Goal: Task Accomplishment & Management: Complete application form

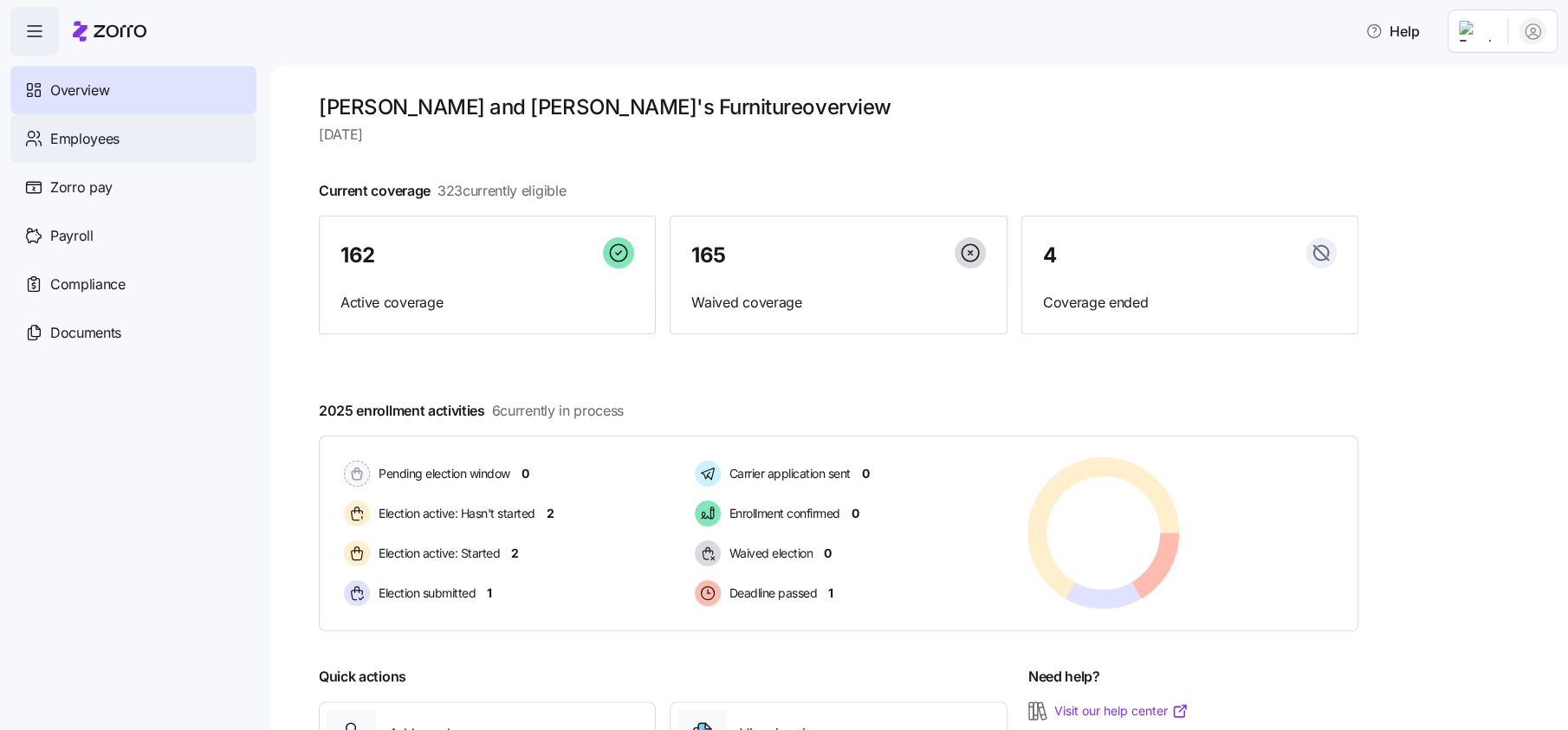
click at [103, 139] on span "Employees" at bounding box center [84, 139] width 69 height 22
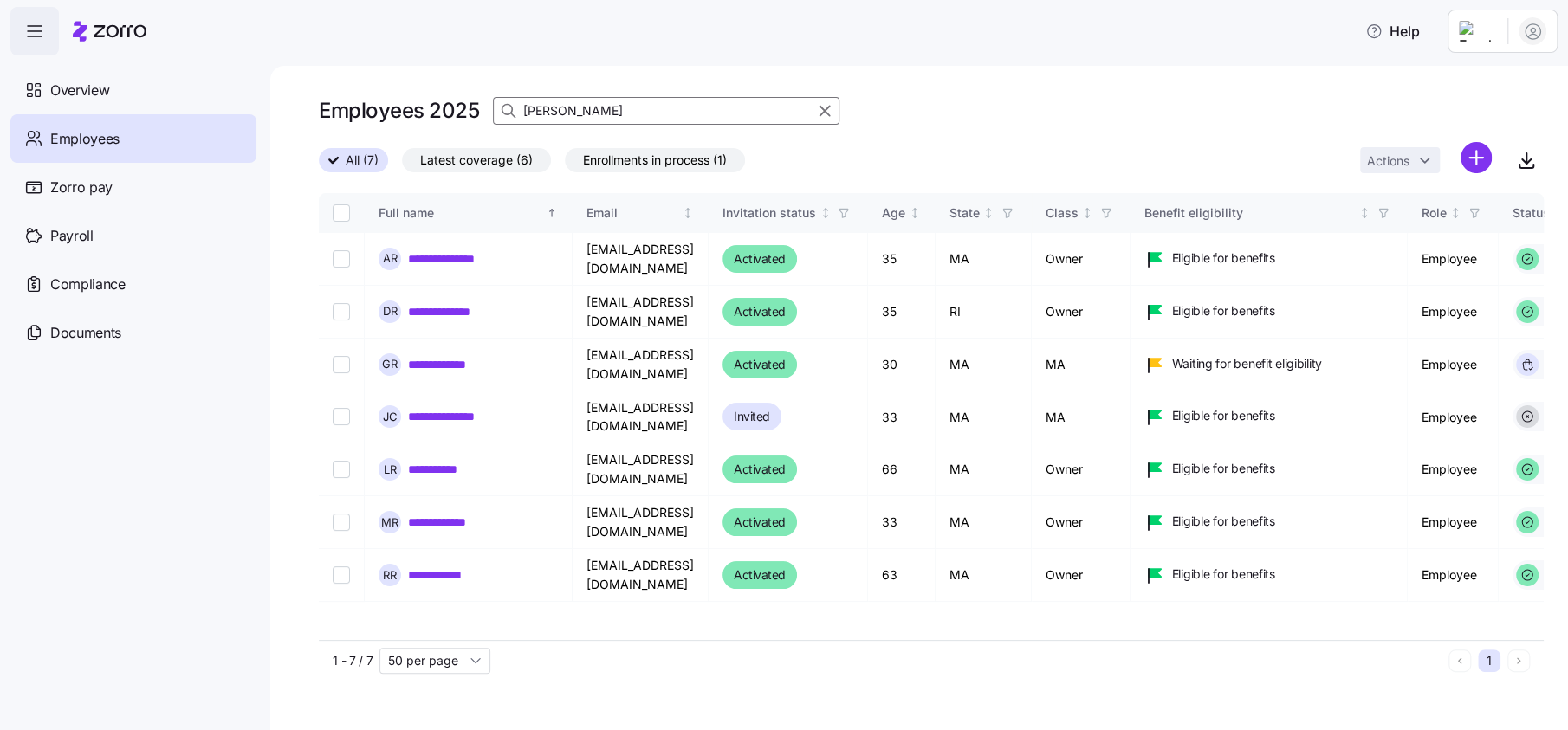
click at [580, 107] on input "[PERSON_NAME]" at bounding box center [666, 111] width 346 height 28
click at [583, 107] on input "[PERSON_NAME]" at bounding box center [666, 111] width 346 height 28
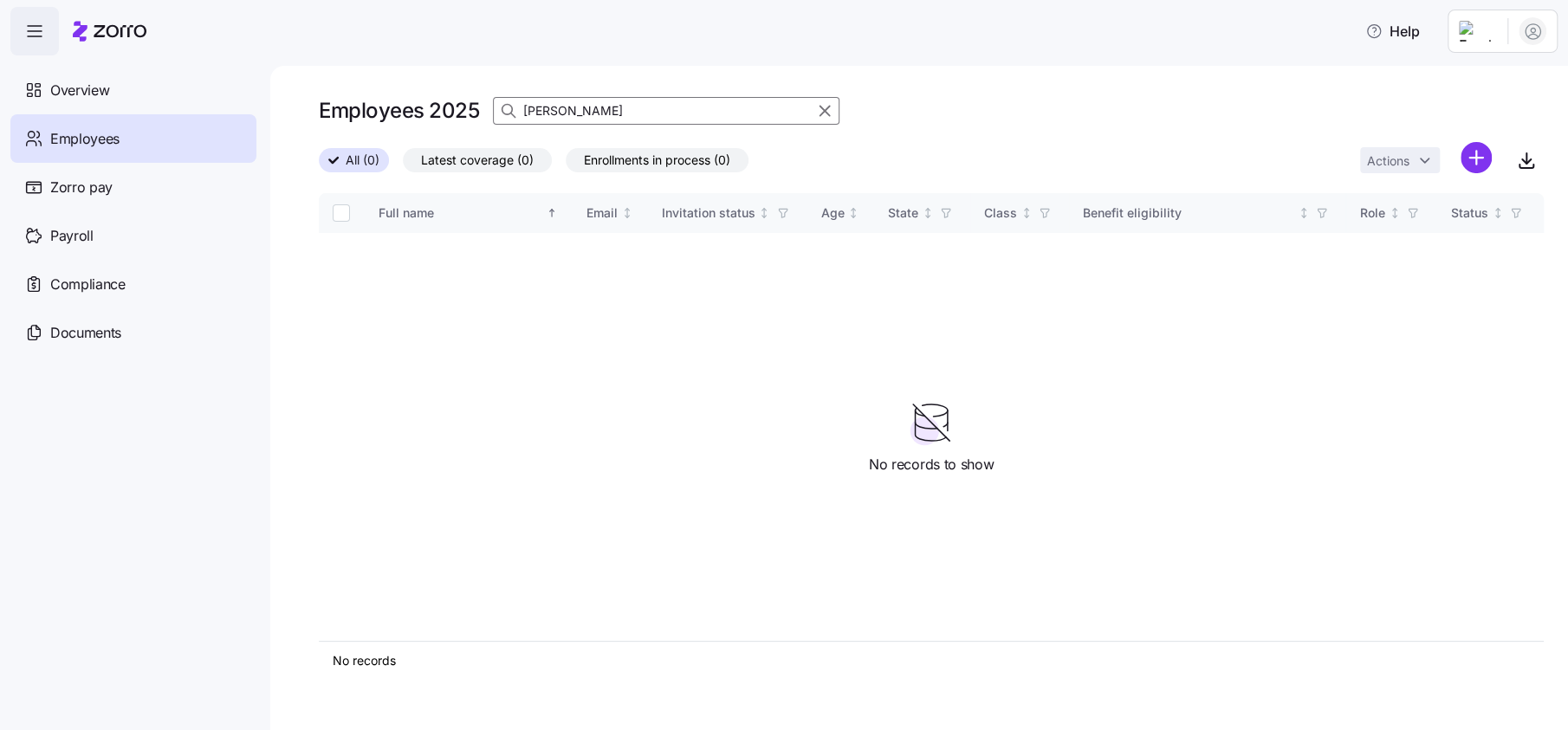
type input "[PERSON_NAME]"
click at [339, 150] on label "All (0)" at bounding box center [354, 160] width 70 height 25
click at [318, 165] on input "All (0)" at bounding box center [318, 165] width 0 height 0
click at [367, 155] on span "All (0)" at bounding box center [362, 160] width 33 height 23
click at [318, 165] on input "All (0)" at bounding box center [318, 165] width 0 height 0
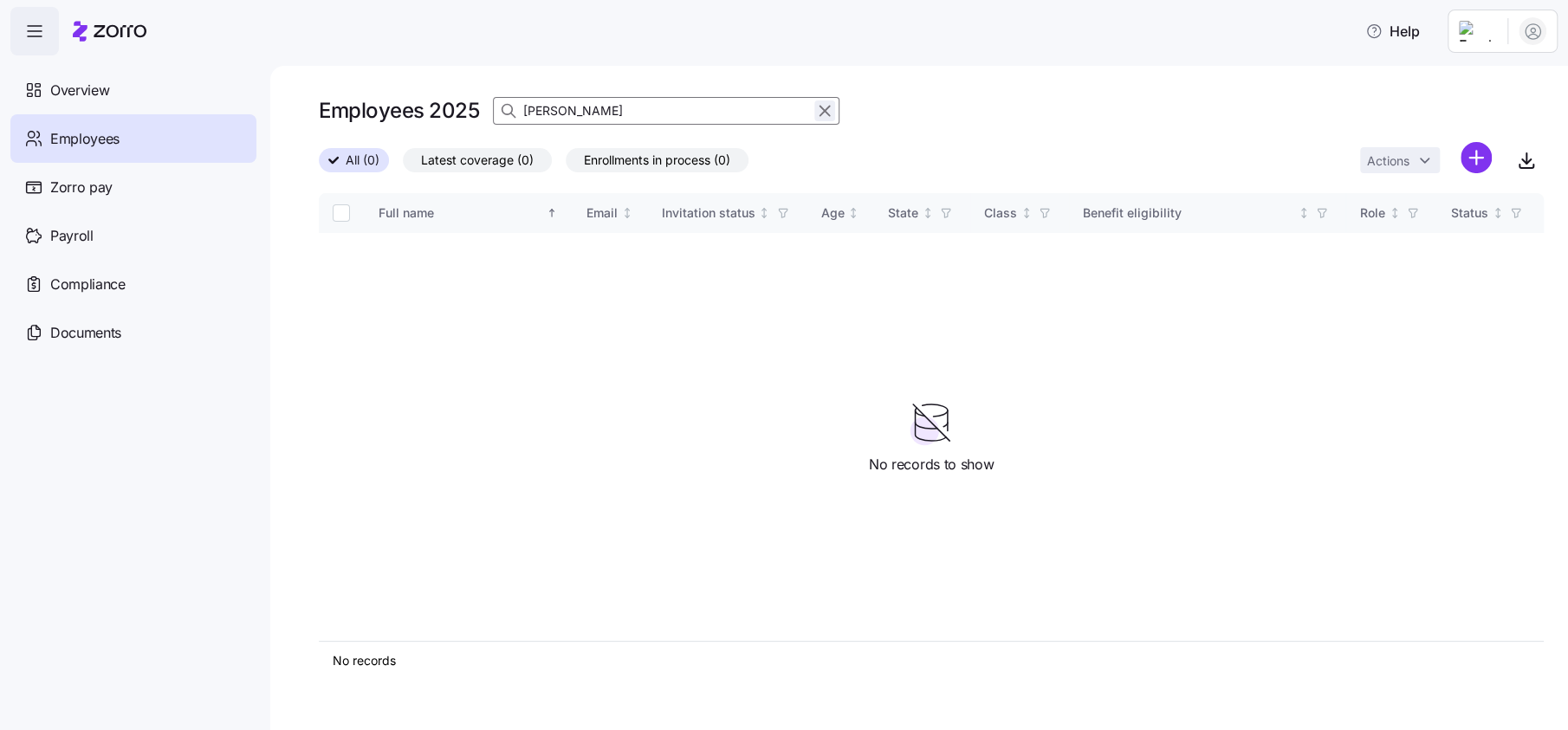
click at [828, 113] on icon "button" at bounding box center [825, 111] width 19 height 21
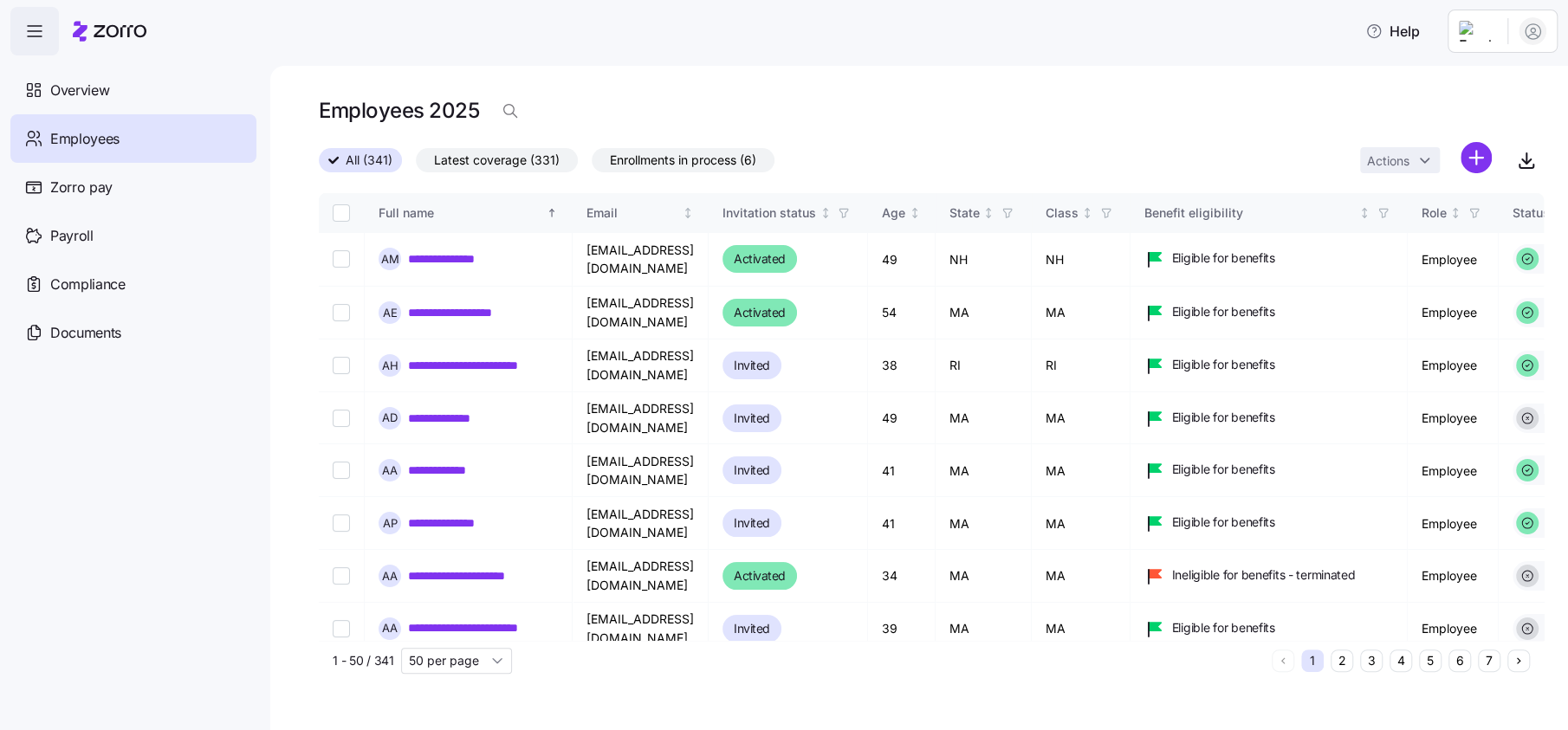
click at [650, 171] on span "Enrollments in process (6)" at bounding box center [682, 160] width 146 height 23
click at [592, 164] on input "Enrollments in process (6)" at bounding box center [592, 164] width 0 height 0
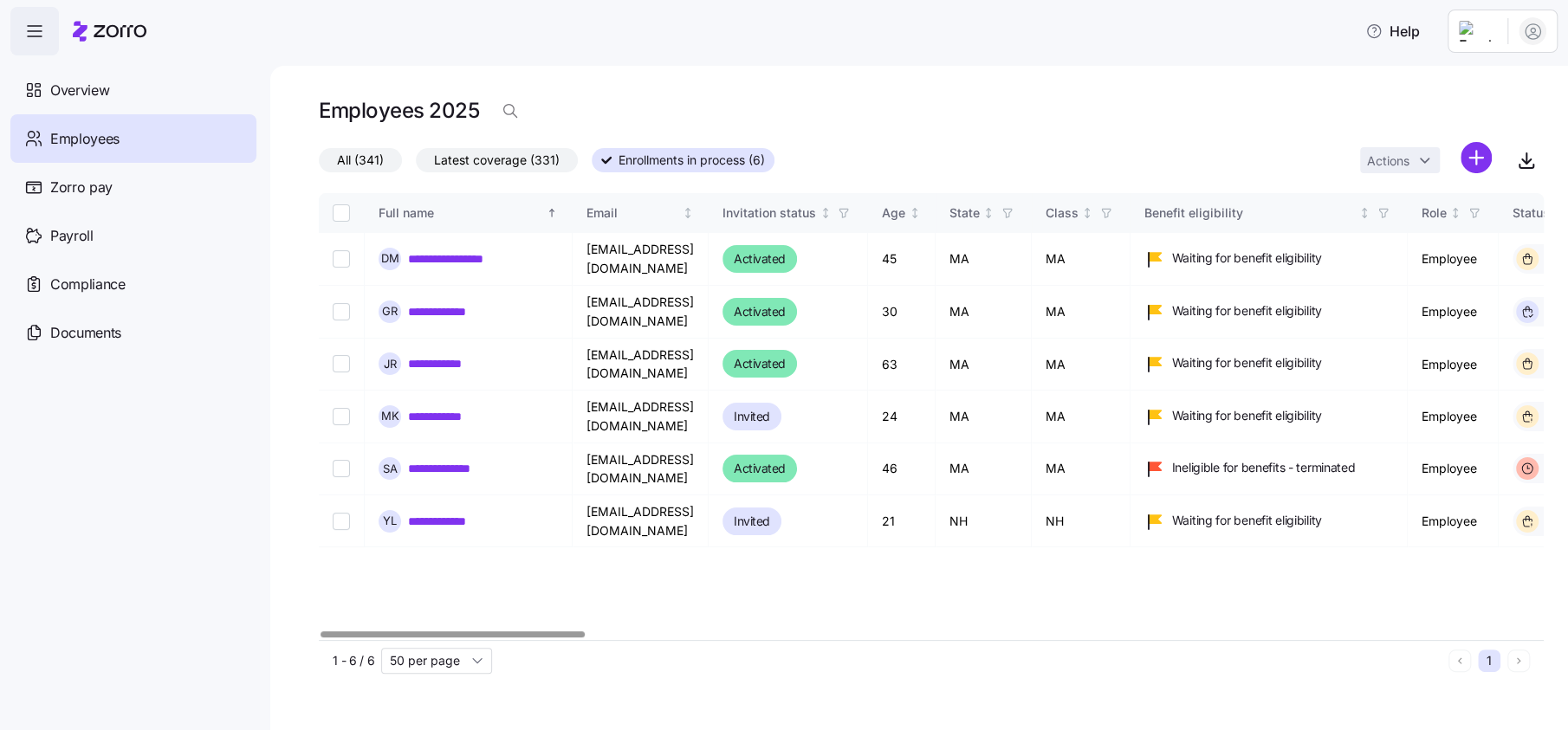
click at [330, 638] on div at bounding box center [452, 634] width 264 height 6
click at [520, 172] on div "All (341) Latest coverage (331) Enrollments in process (6) Actions" at bounding box center [930, 161] width 1225 height 37
click at [516, 156] on span "Latest coverage (331)" at bounding box center [496, 160] width 126 height 23
click at [416, 164] on input "Latest coverage (331)" at bounding box center [416, 164] width 0 height 0
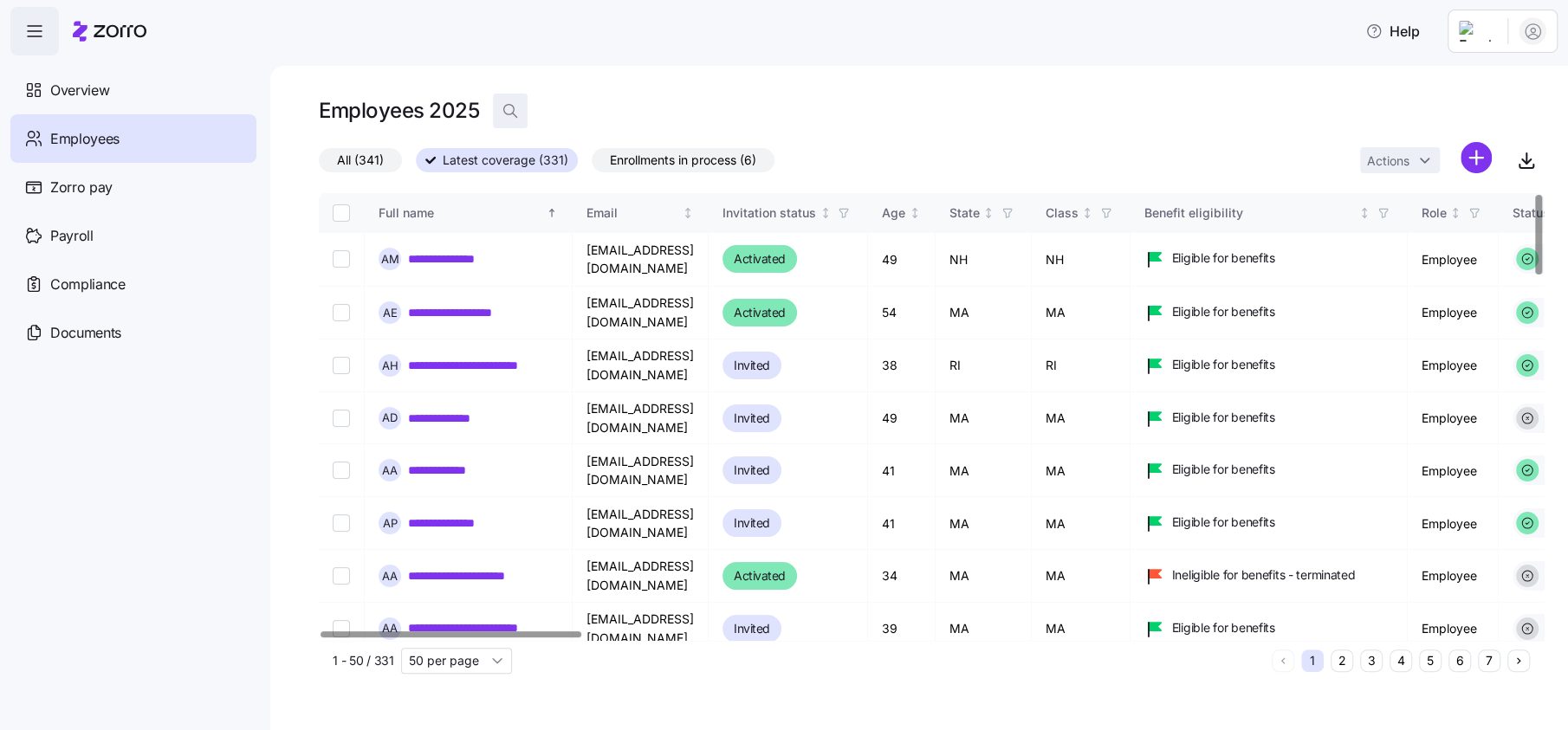
click at [510, 113] on icon "button" at bounding box center [510, 111] width 18 height 18
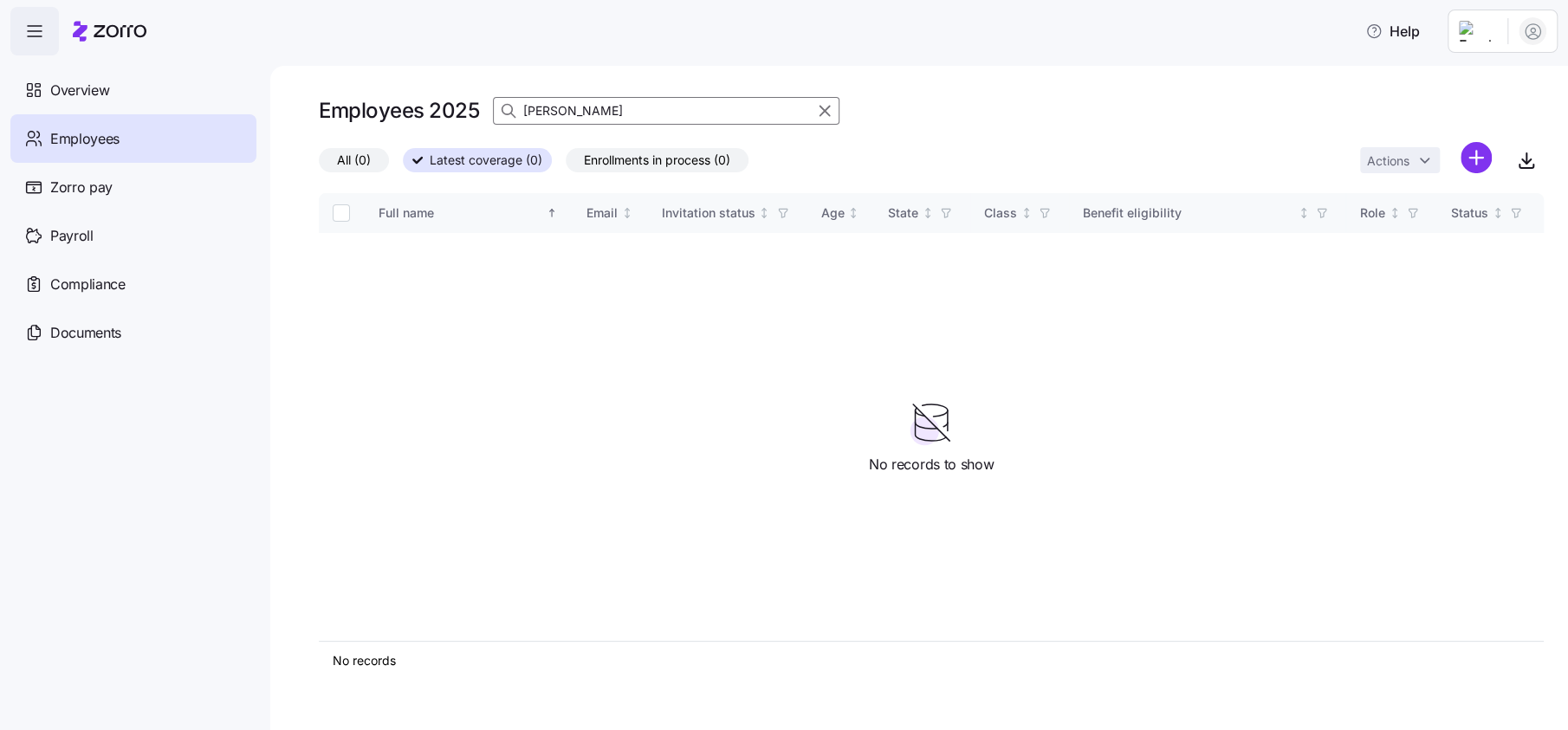
click at [592, 106] on input "[PERSON_NAME]" at bounding box center [666, 111] width 346 height 28
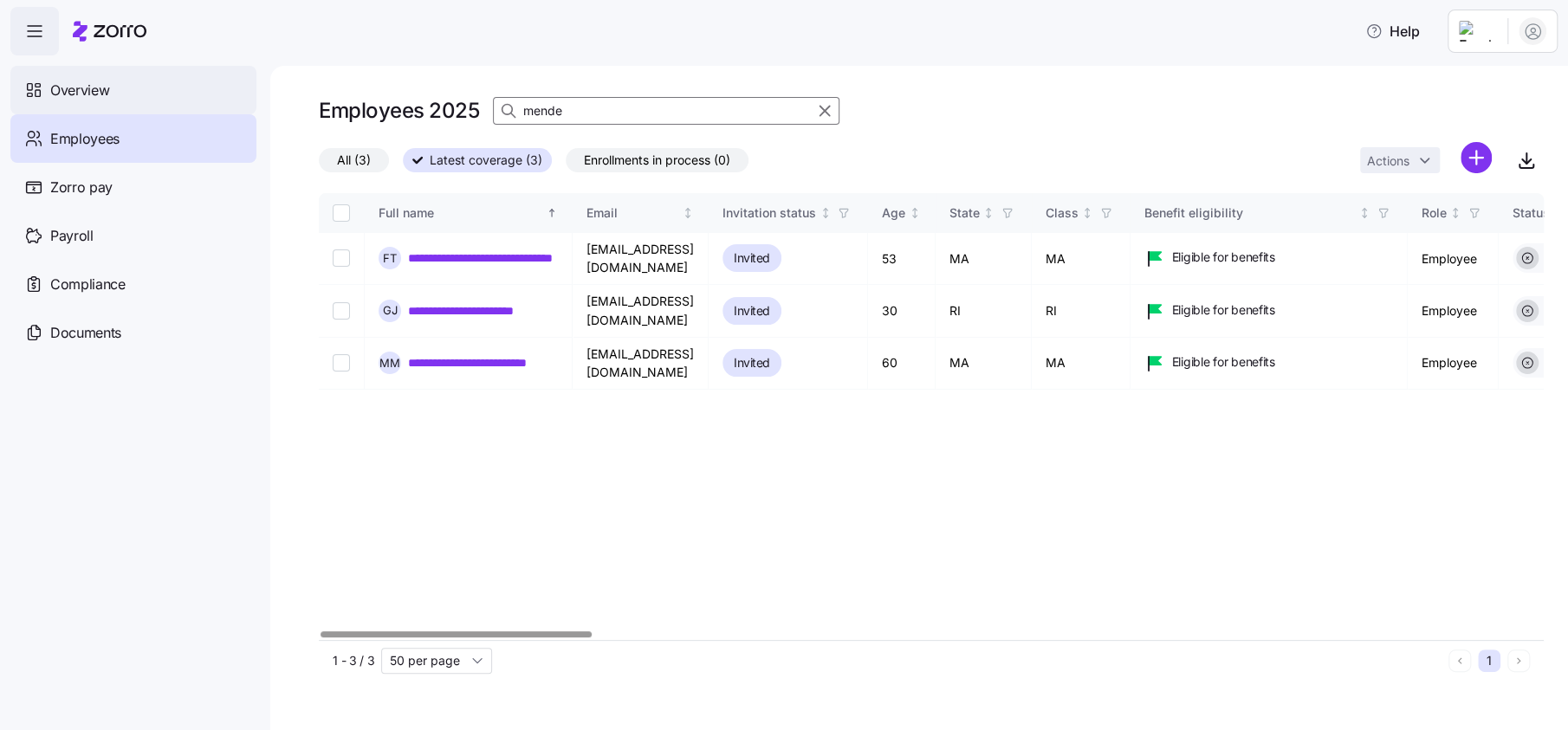
type input "mende"
click at [76, 78] on div "Overview" at bounding box center [134, 90] width 246 height 48
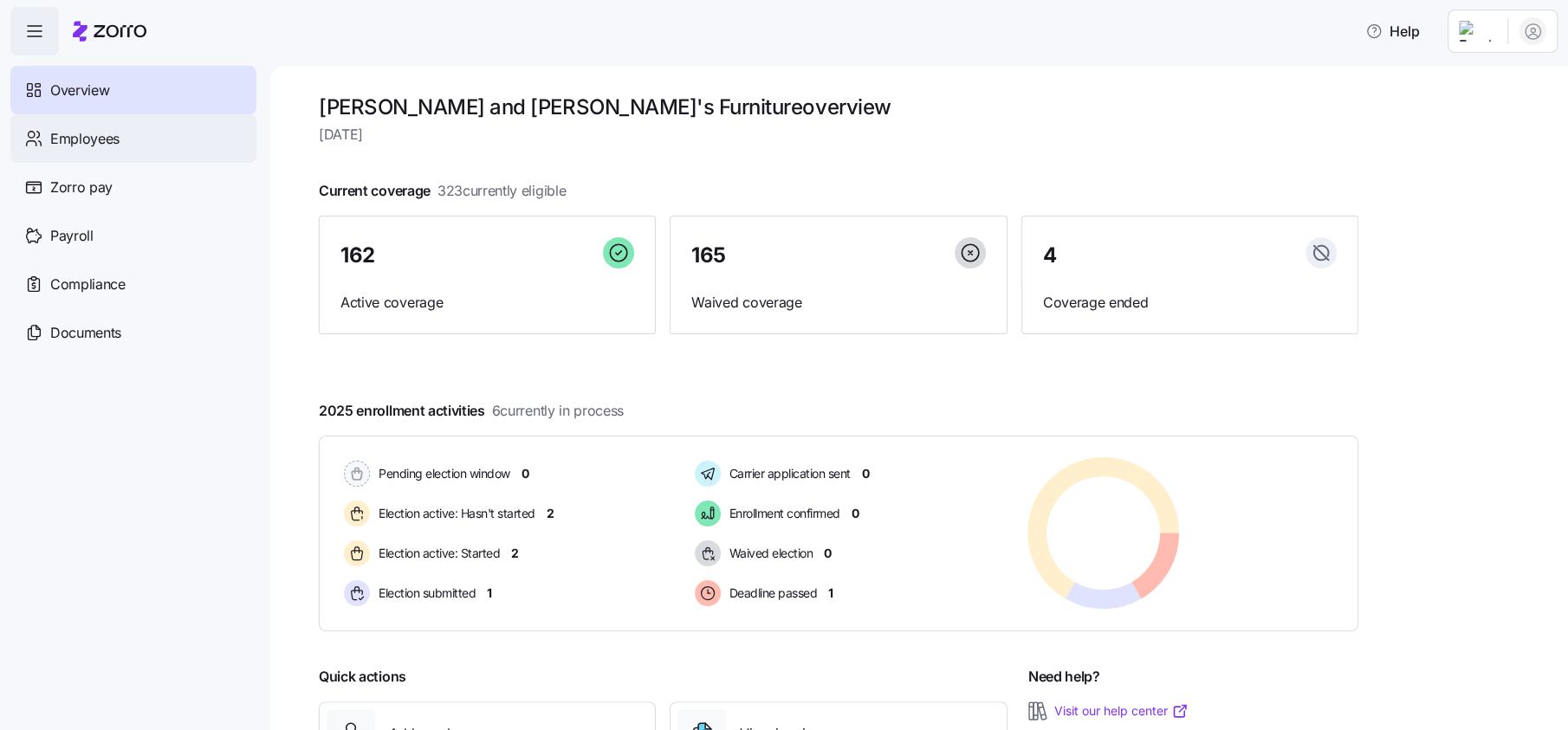
click at [92, 142] on span "Employees" at bounding box center [84, 139] width 69 height 22
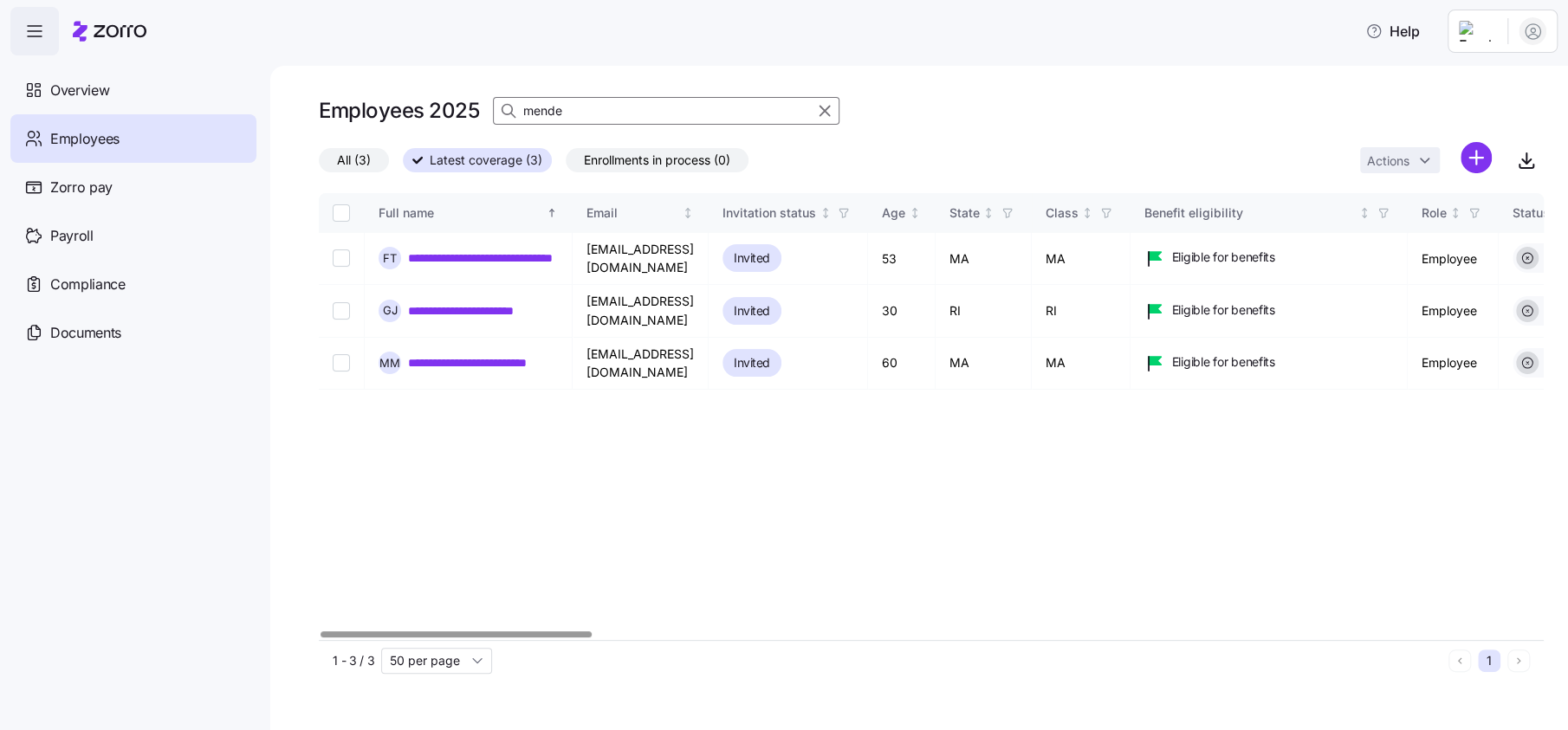
drag, startPoint x: 73, startPoint y: 88, endPoint x: 363, endPoint y: 185, distance: 305.8
click at [73, 88] on span "Overview" at bounding box center [79, 91] width 59 height 22
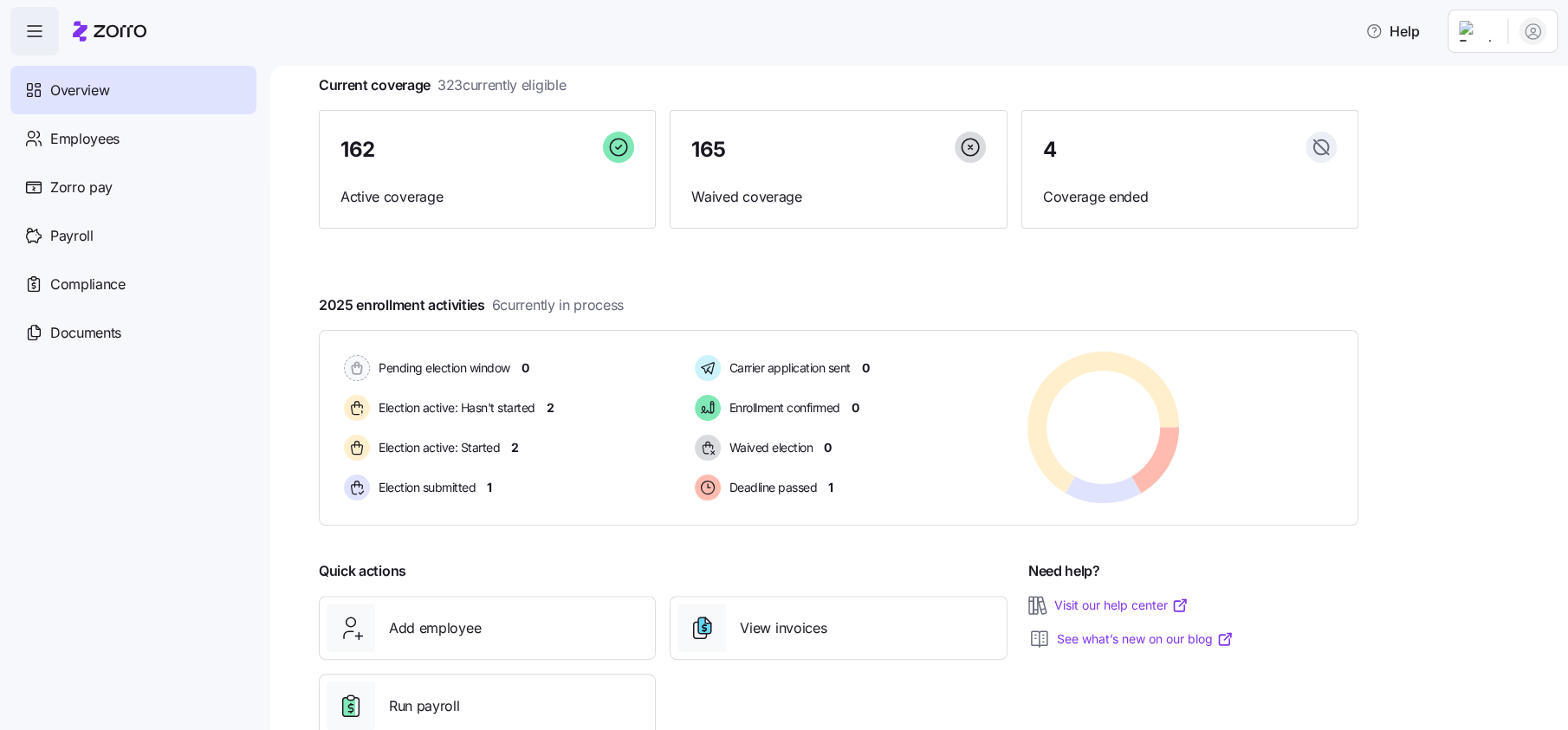
scroll to position [107, 0]
drag, startPoint x: 429, startPoint y: 623, endPoint x: 487, endPoint y: 610, distance: 59.4
click at [431, 623] on span "Add employee" at bounding box center [434, 626] width 91 height 22
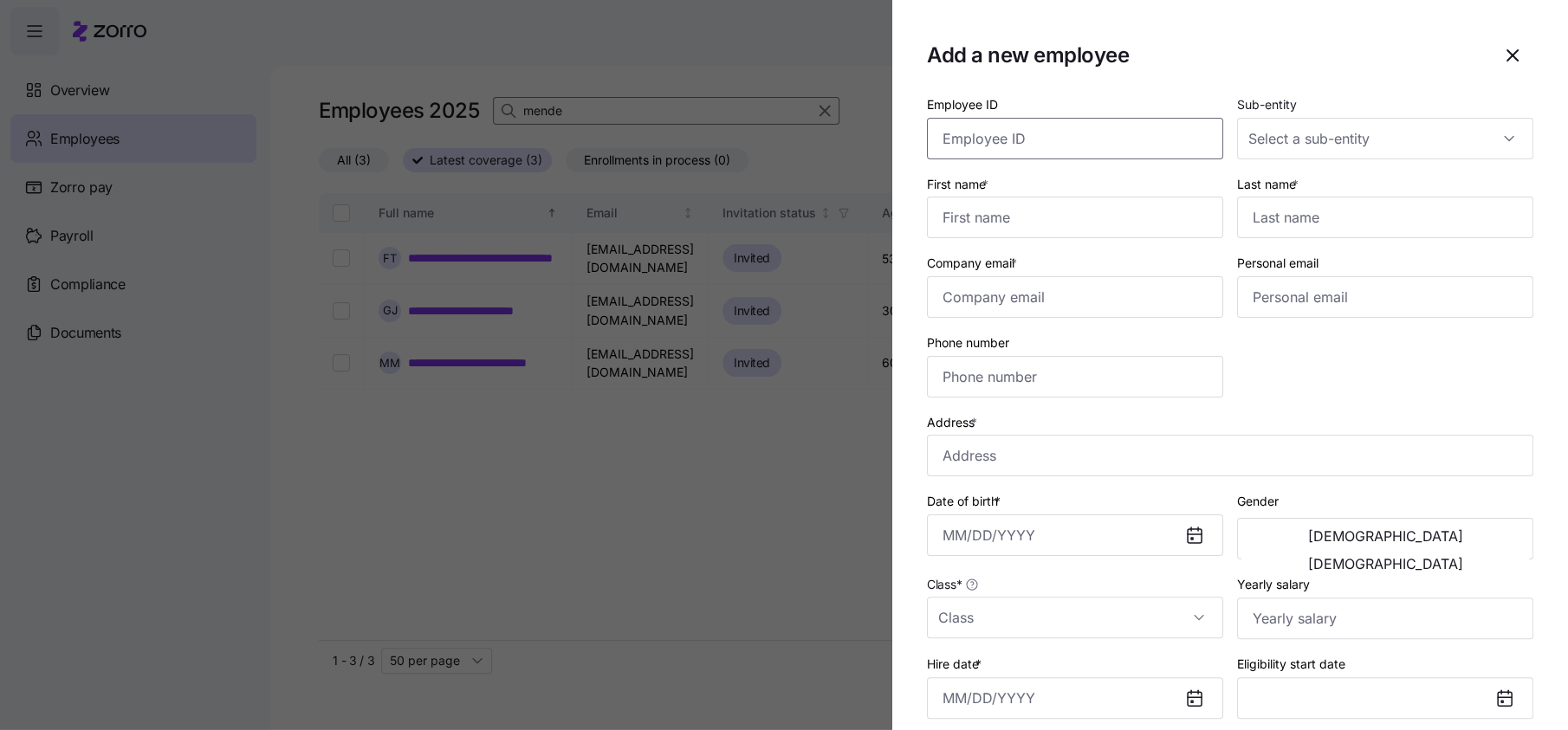
click at [1066, 131] on input "Employee ID" at bounding box center [1075, 138] width 296 height 41
type input "0884"
type input "[PERSON_NAME]"
type input "[EMAIL_ADDRESS][DOMAIN_NAME]"
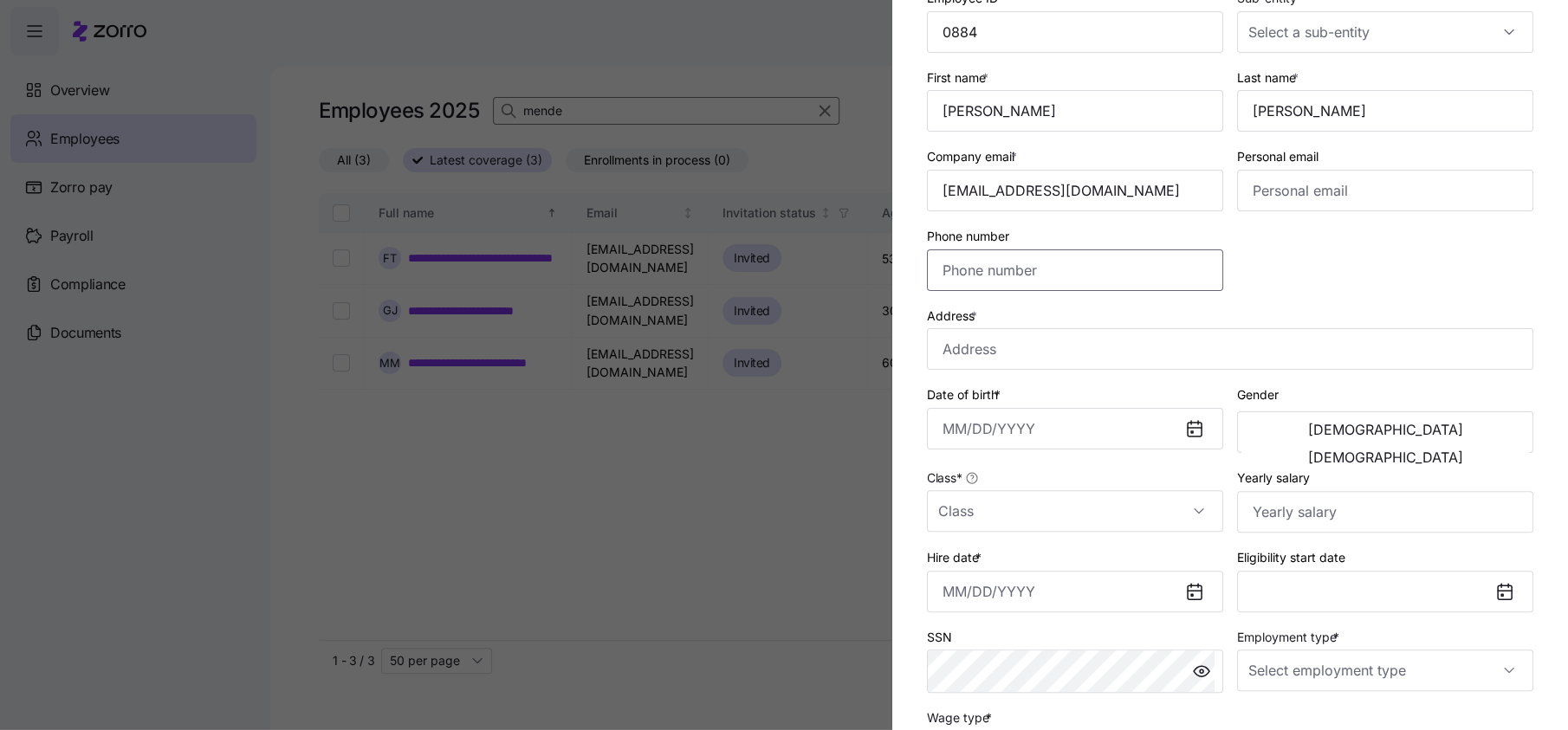
scroll to position [107, 0]
click at [1397, 442] on button "[DEMOGRAPHIC_DATA]" at bounding box center [1384, 456] width 288 height 28
click at [1038, 527] on input "Class *" at bounding box center [1075, 509] width 296 height 41
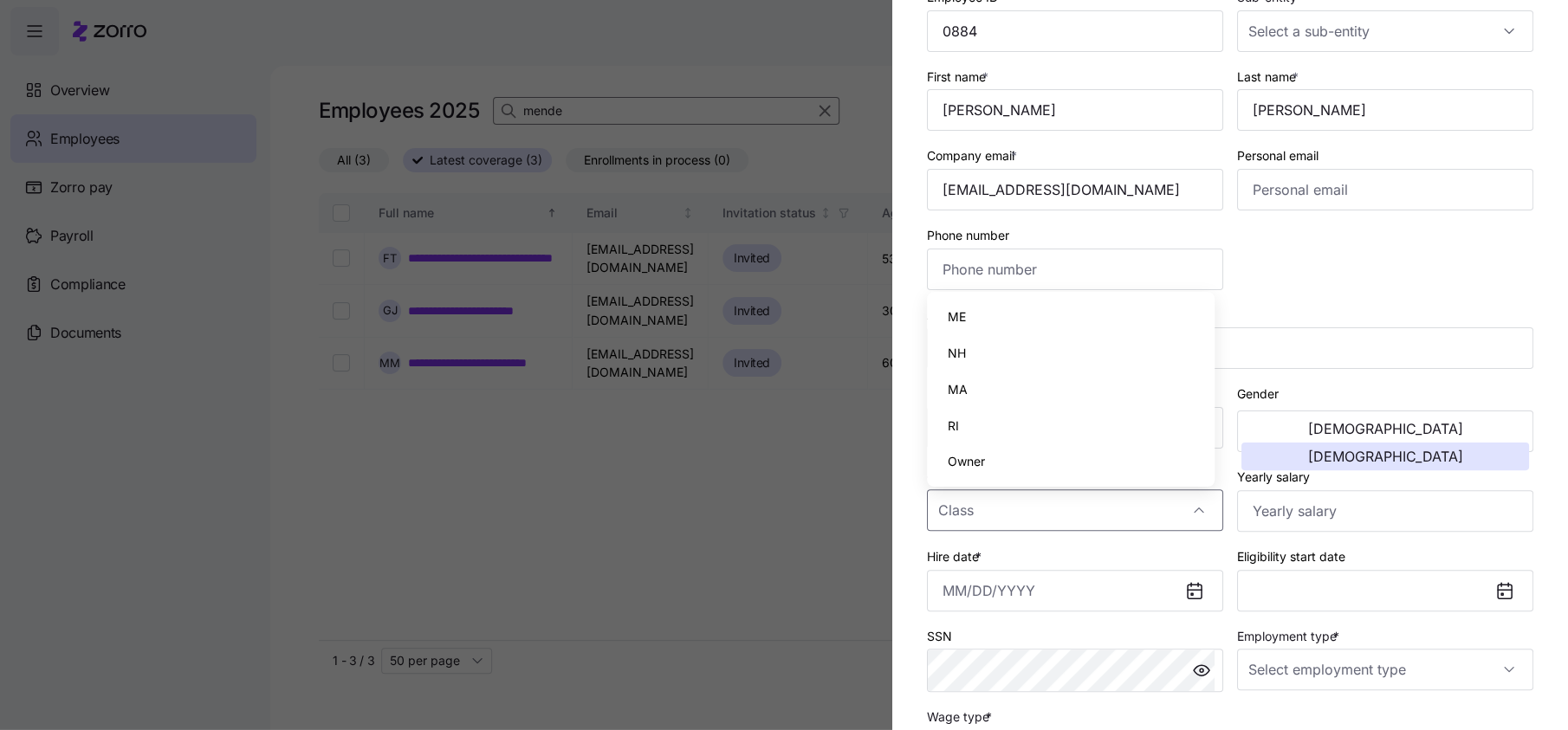
click at [971, 394] on div "MA" at bounding box center [1071, 390] width 274 height 36
type input "MA"
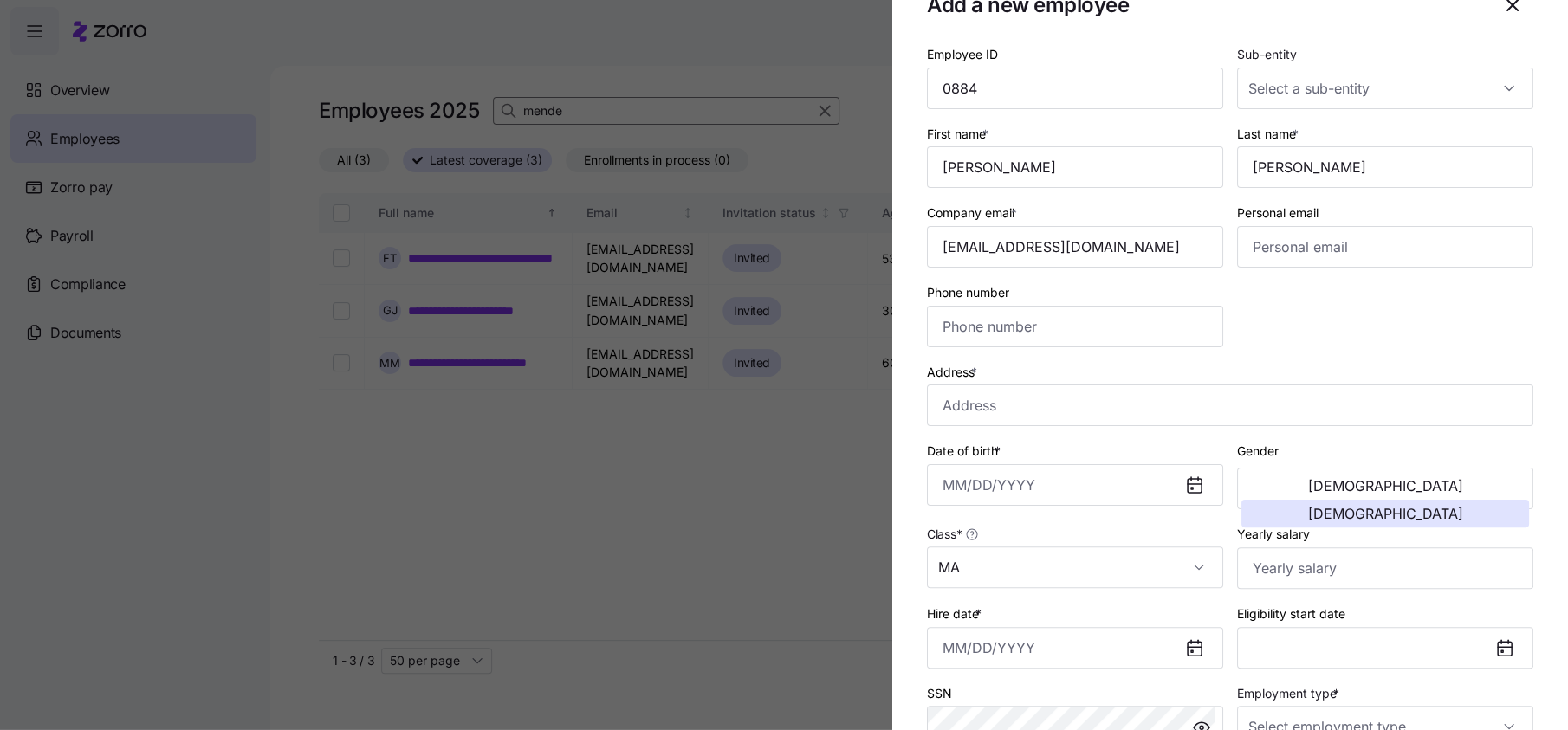
scroll to position [0, 0]
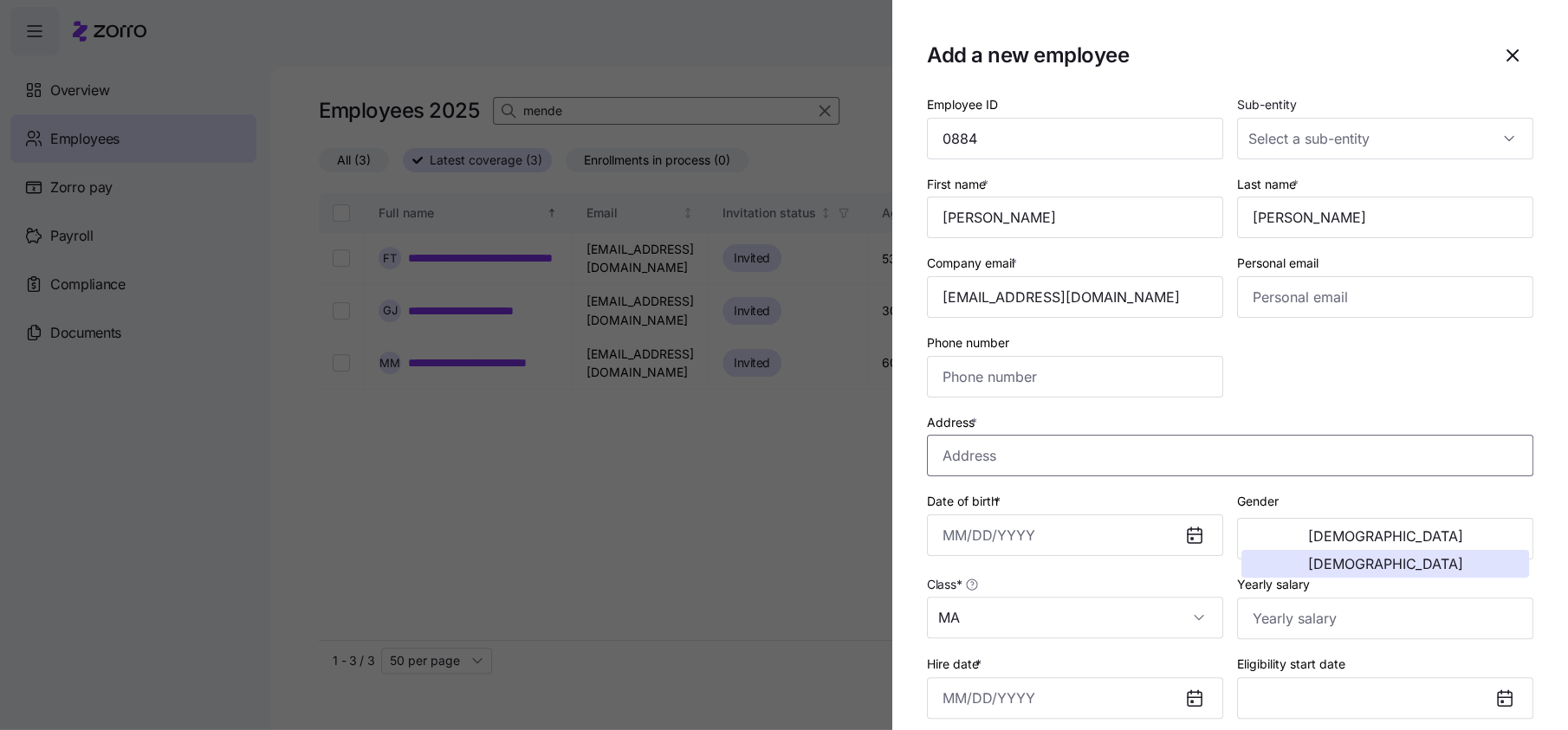
drag, startPoint x: 1126, startPoint y: 443, endPoint x: 1168, endPoint y: 453, distance: 43.2
click at [1128, 444] on input "Address *" at bounding box center [1229, 455] width 606 height 41
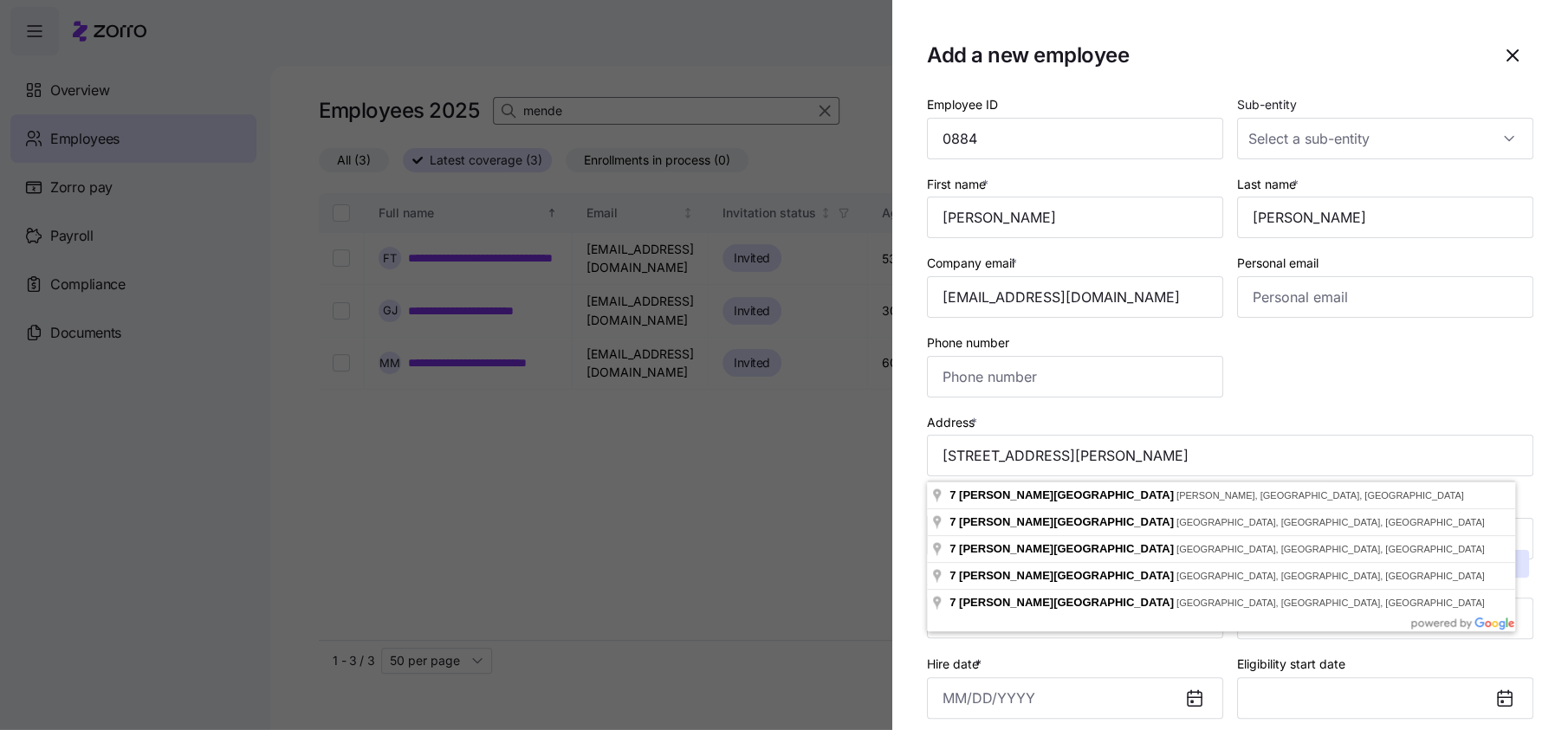
type input "[STREET_ADDRESS][PERSON_NAME]"
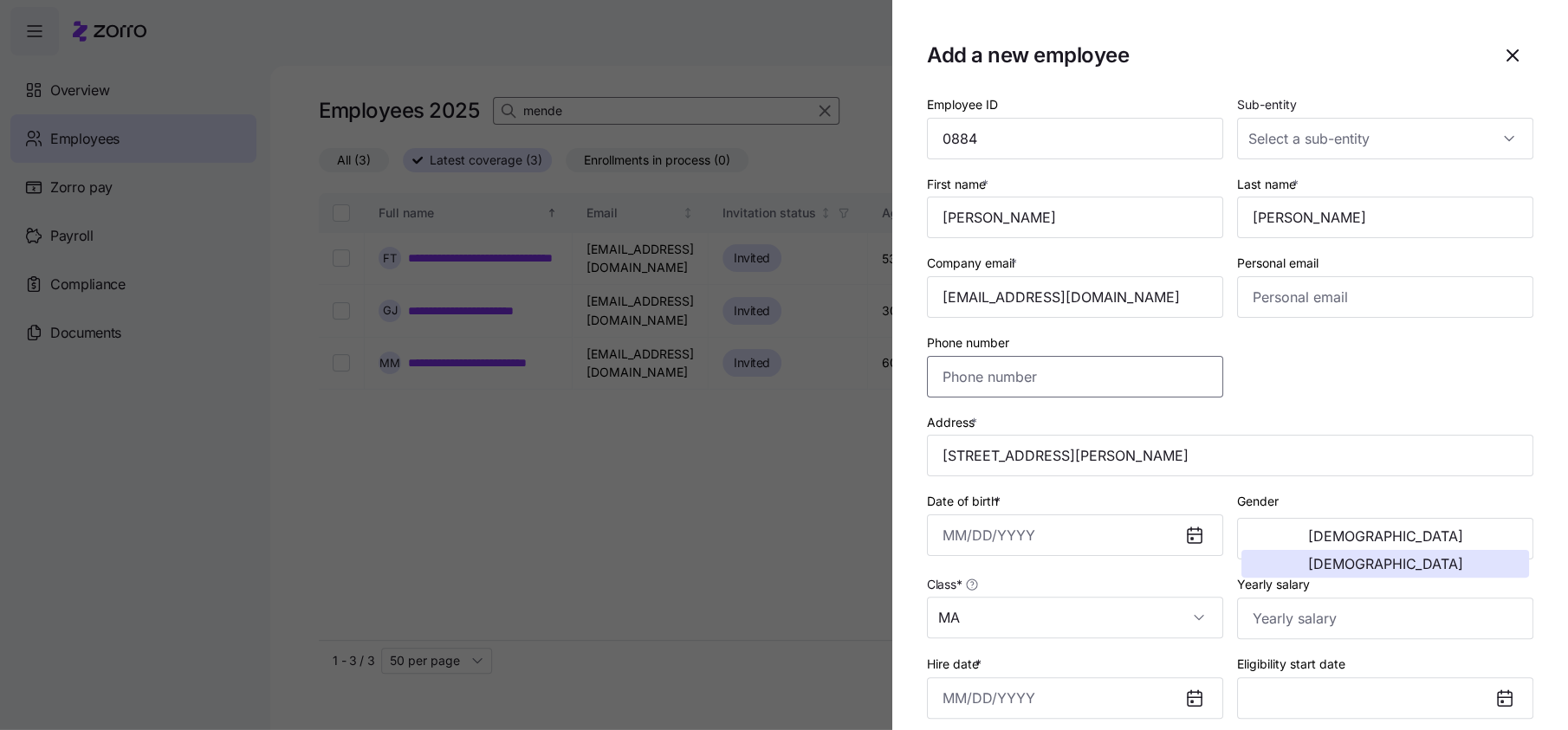
drag, startPoint x: 988, startPoint y: 383, endPoint x: 1014, endPoint y: 381, distance: 26.1
click at [988, 383] on input "Phone number" at bounding box center [1075, 376] width 296 height 41
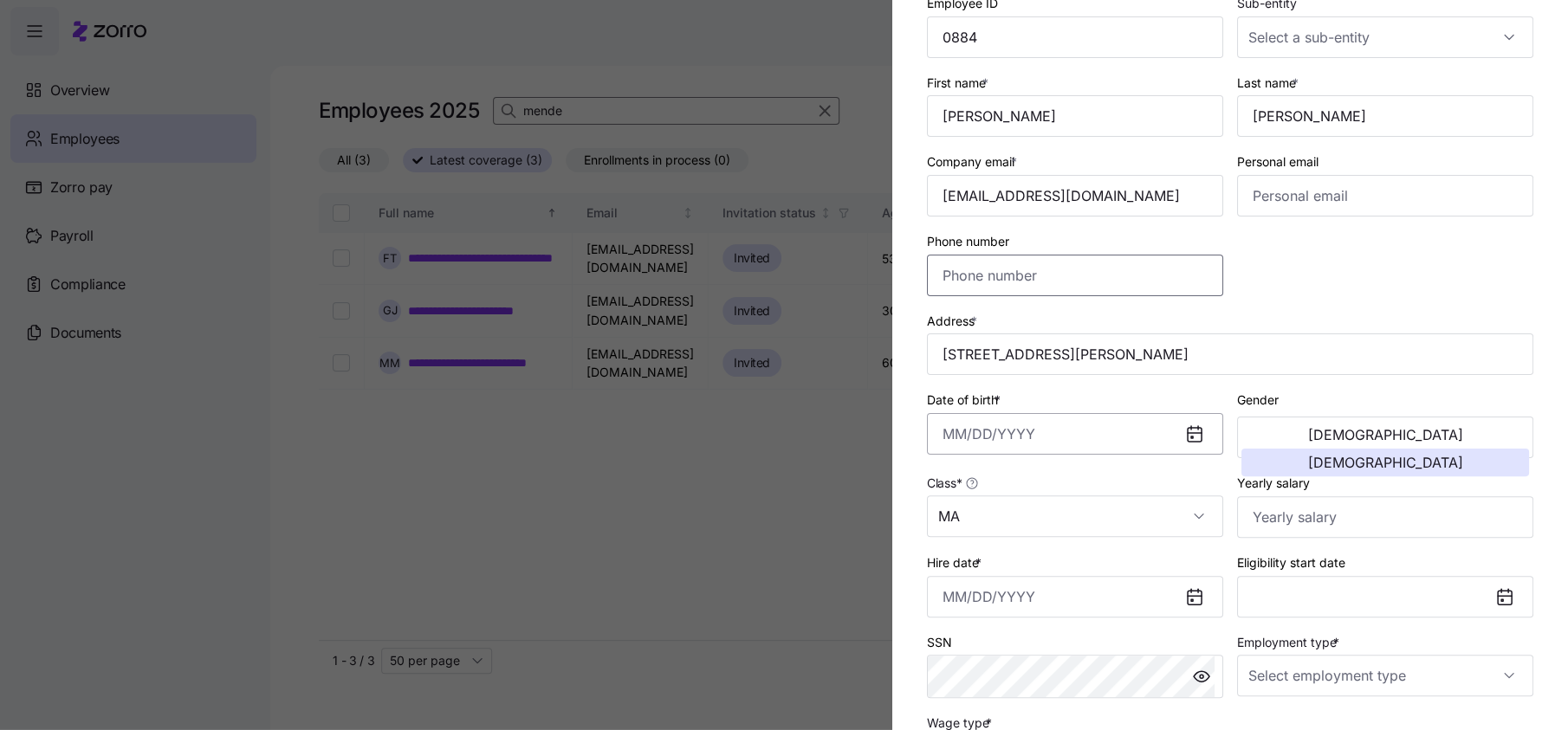
scroll to position [107, 0]
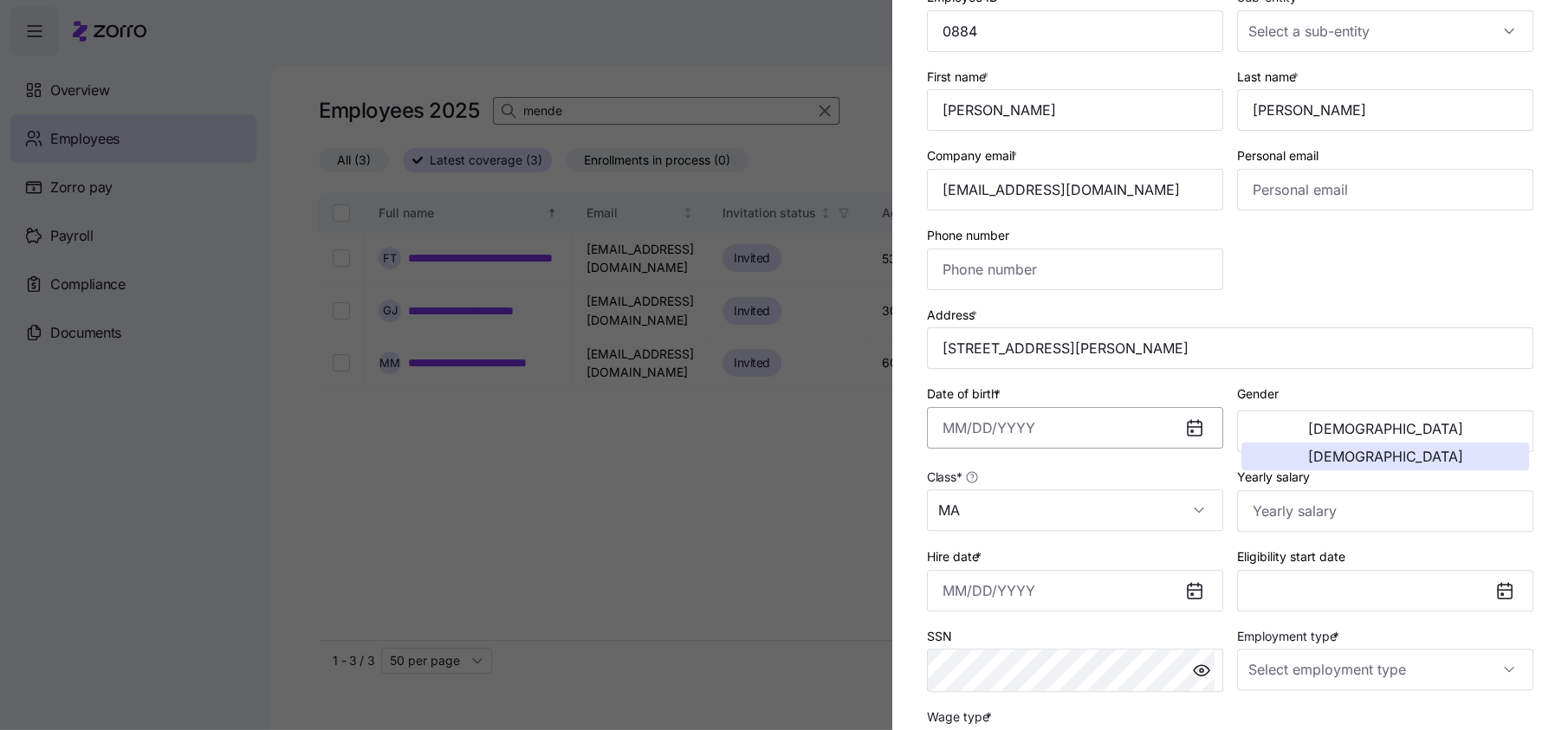
drag, startPoint x: 960, startPoint y: 433, endPoint x: 968, endPoint y: 440, distance: 10.6
click at [961, 433] on input "Date of birth *" at bounding box center [1075, 427] width 296 height 41
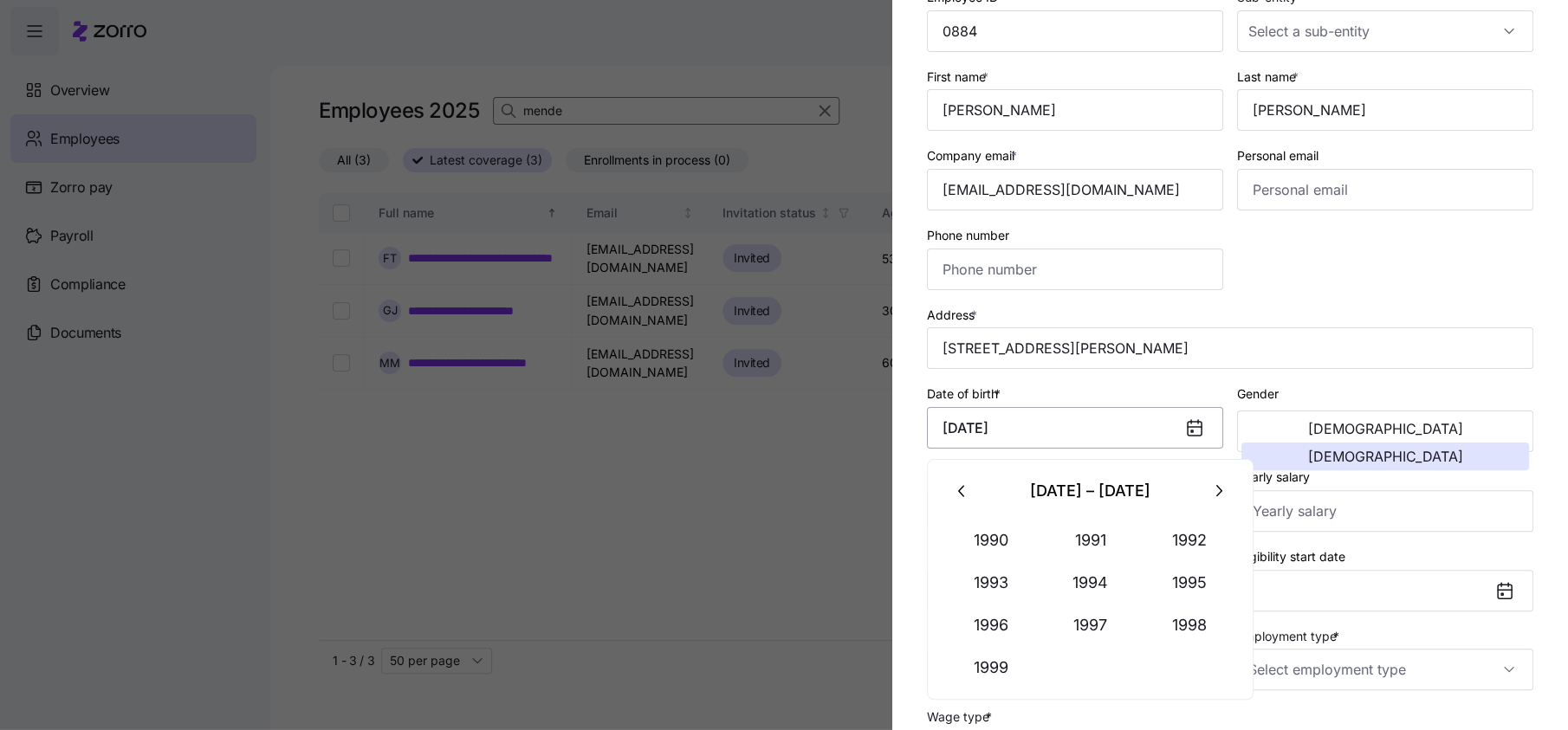
type input "[DATE]"
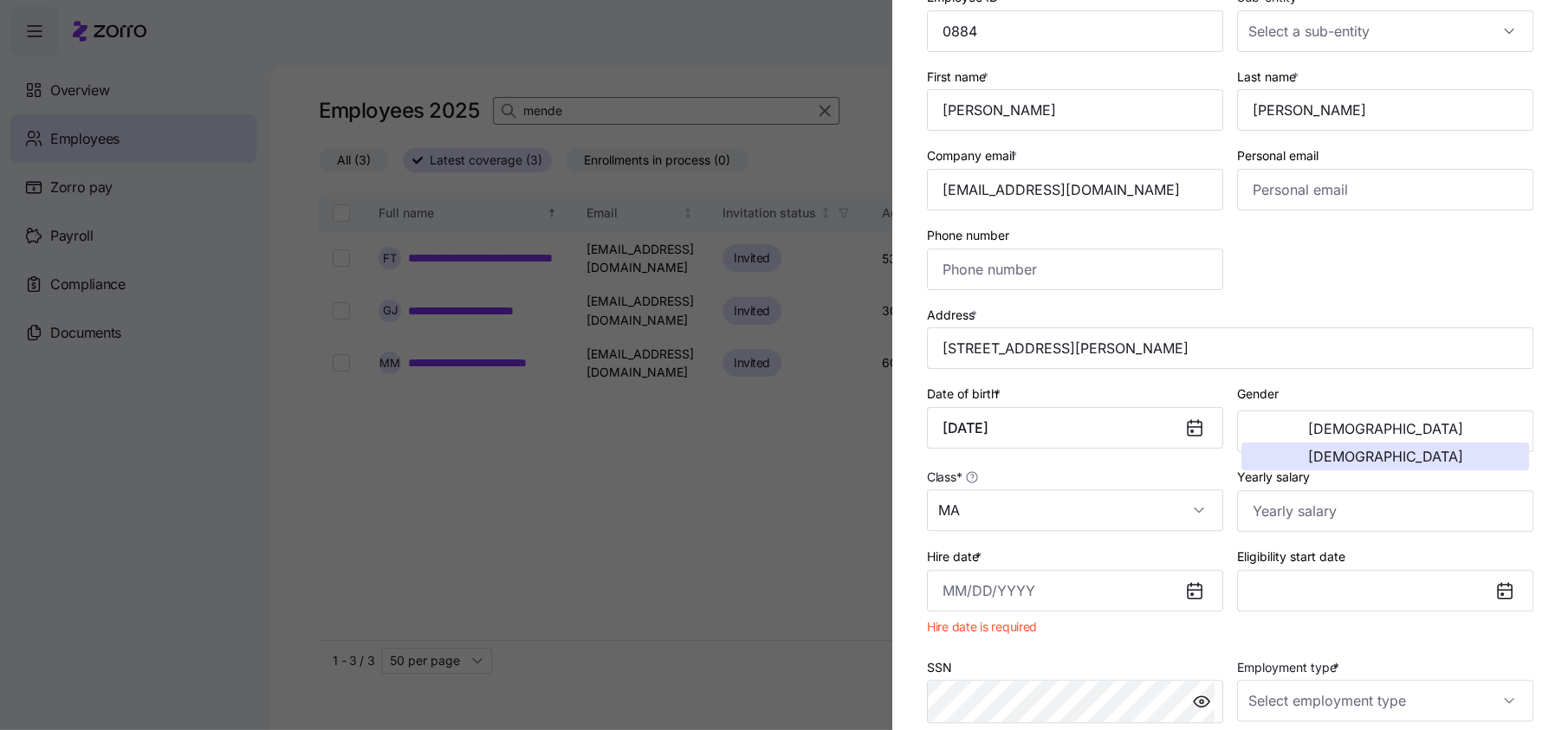
click at [1187, 598] on icon at bounding box center [1194, 592] width 14 height 14
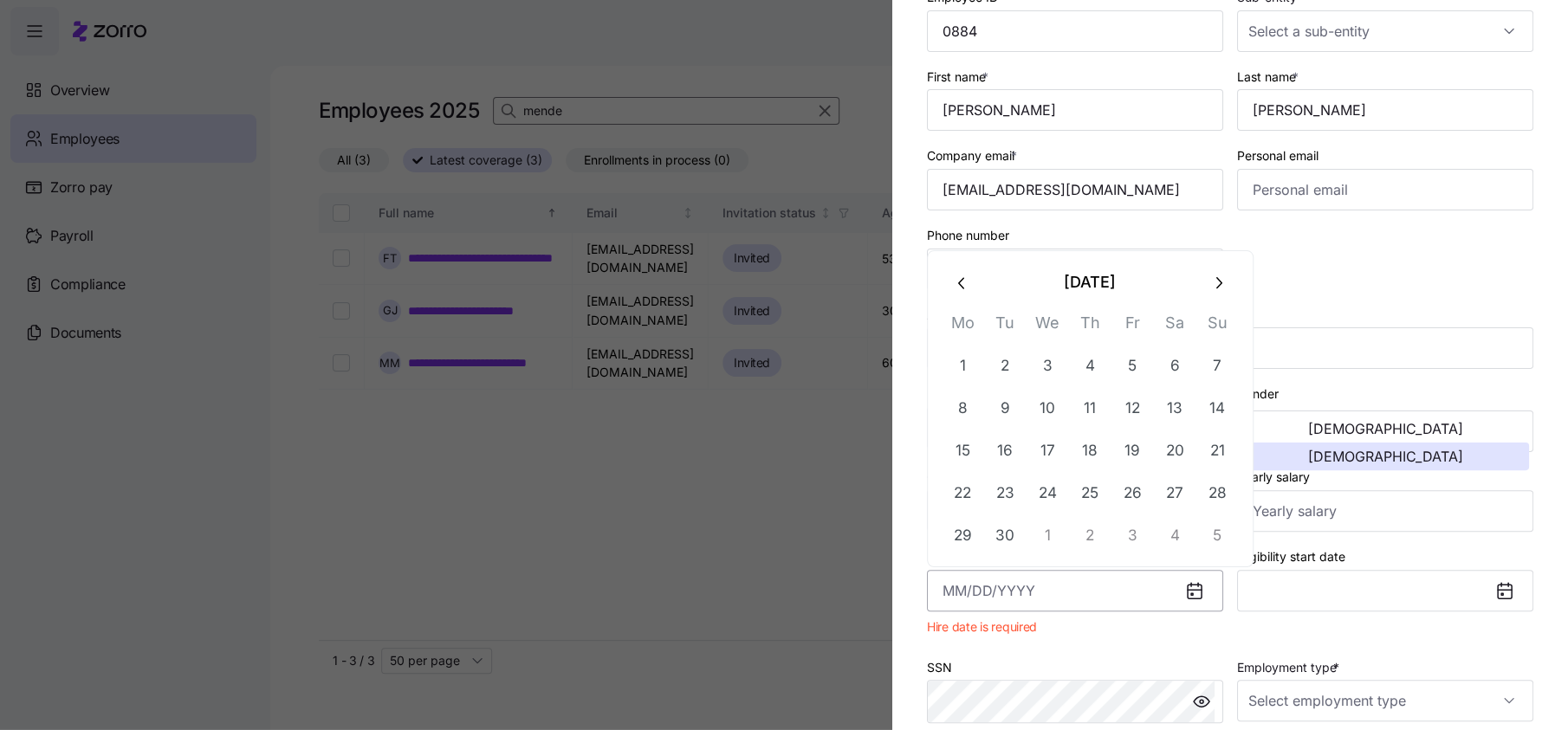
click at [963, 595] on input "Hire date *" at bounding box center [1075, 590] width 296 height 41
click at [1004, 408] on button "9" at bounding box center [1004, 407] width 41 height 41
type input "[DATE]"
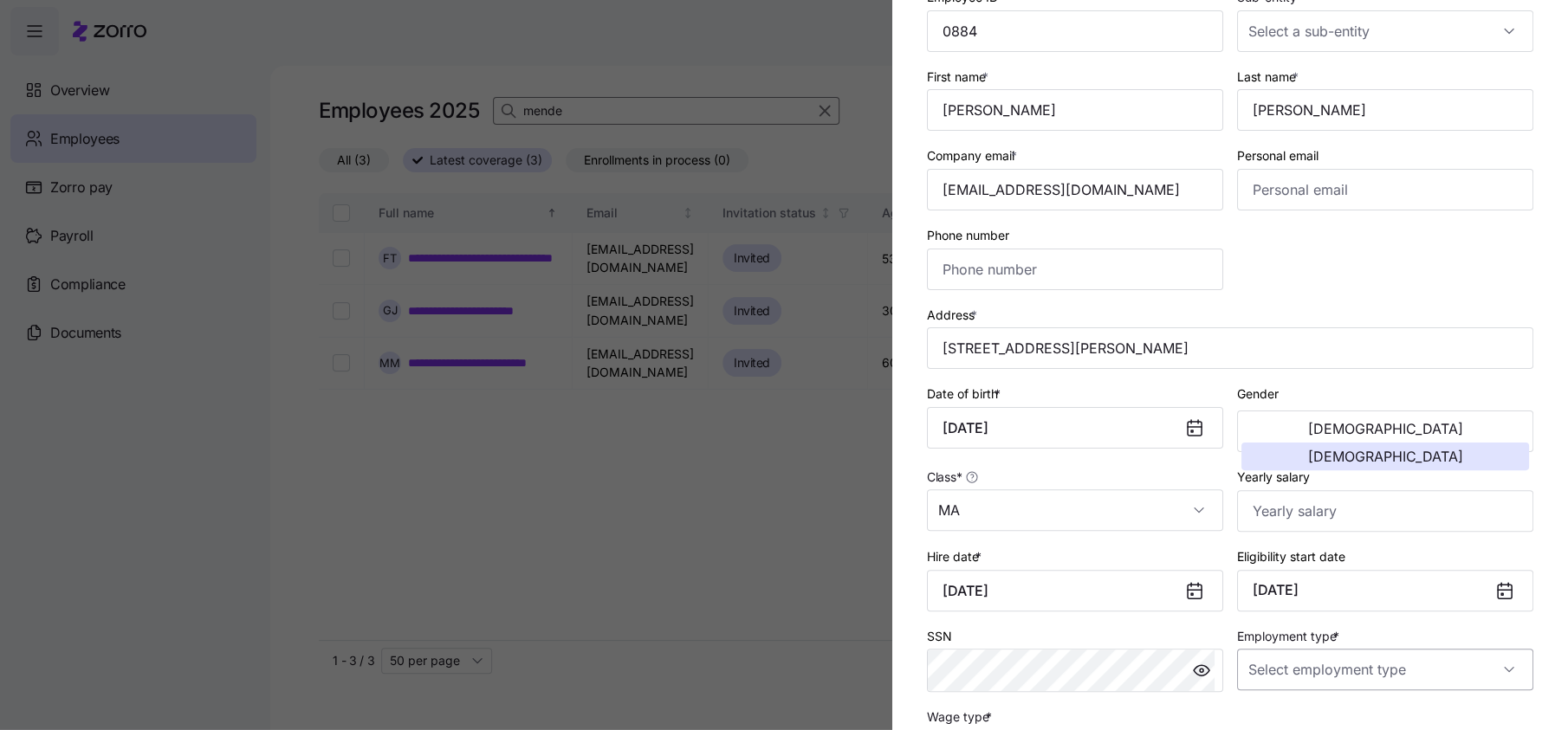
click at [1399, 659] on input "Employment type *" at bounding box center [1384, 669] width 296 height 41
drag, startPoint x: 1288, startPoint y: 588, endPoint x: 1487, endPoint y: 558, distance: 201.2
click at [1291, 585] on span "Full Time" at bounding box center [1273, 587] width 50 height 19
type input "Full Time"
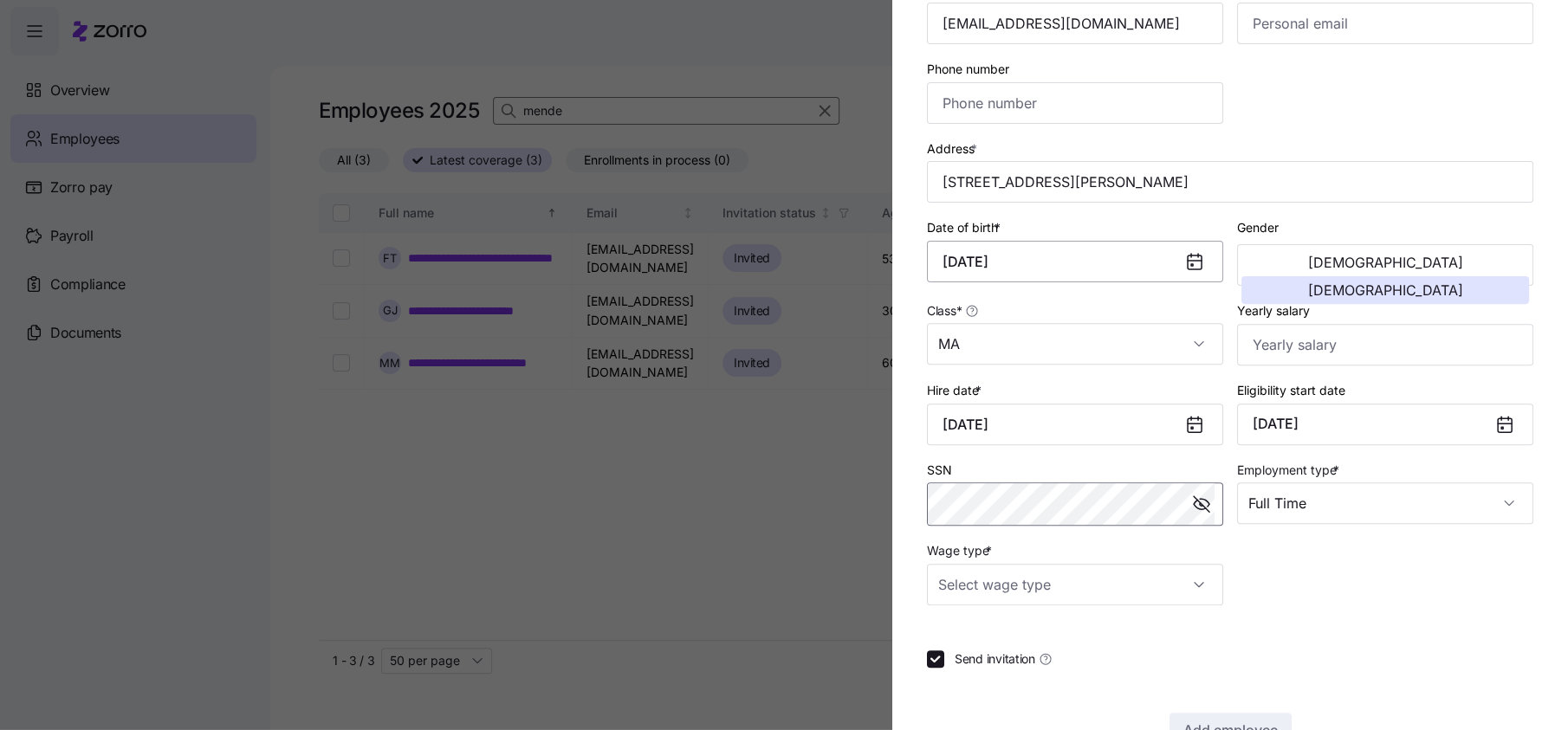
scroll to position [332, 0]
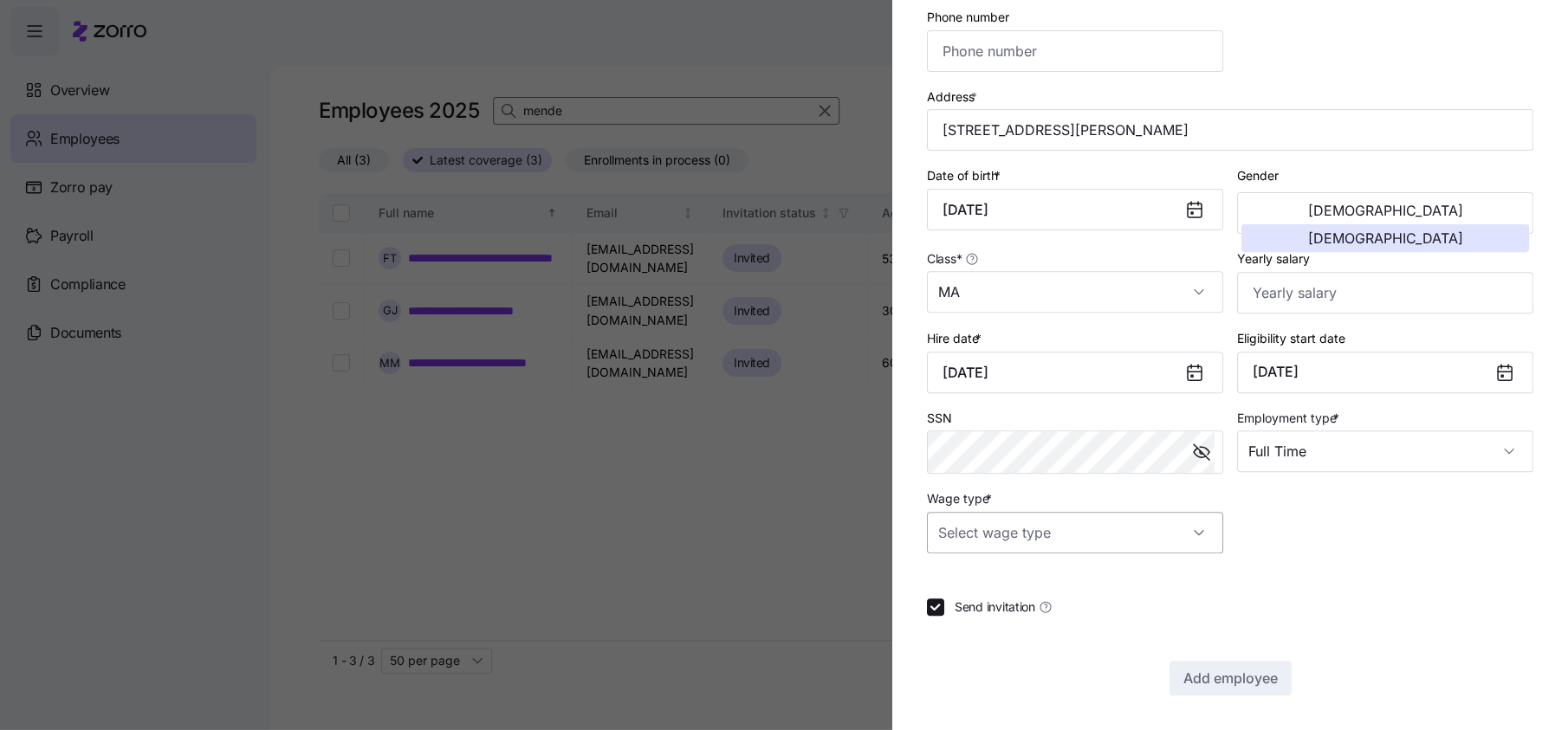
click at [1189, 540] on input "Wage type *" at bounding box center [1075, 532] width 296 height 41
click at [980, 617] on span "Hourly" at bounding box center [965, 621] width 36 height 19
type input "Hourly"
click at [1222, 682] on span "Add employee" at bounding box center [1229, 678] width 94 height 21
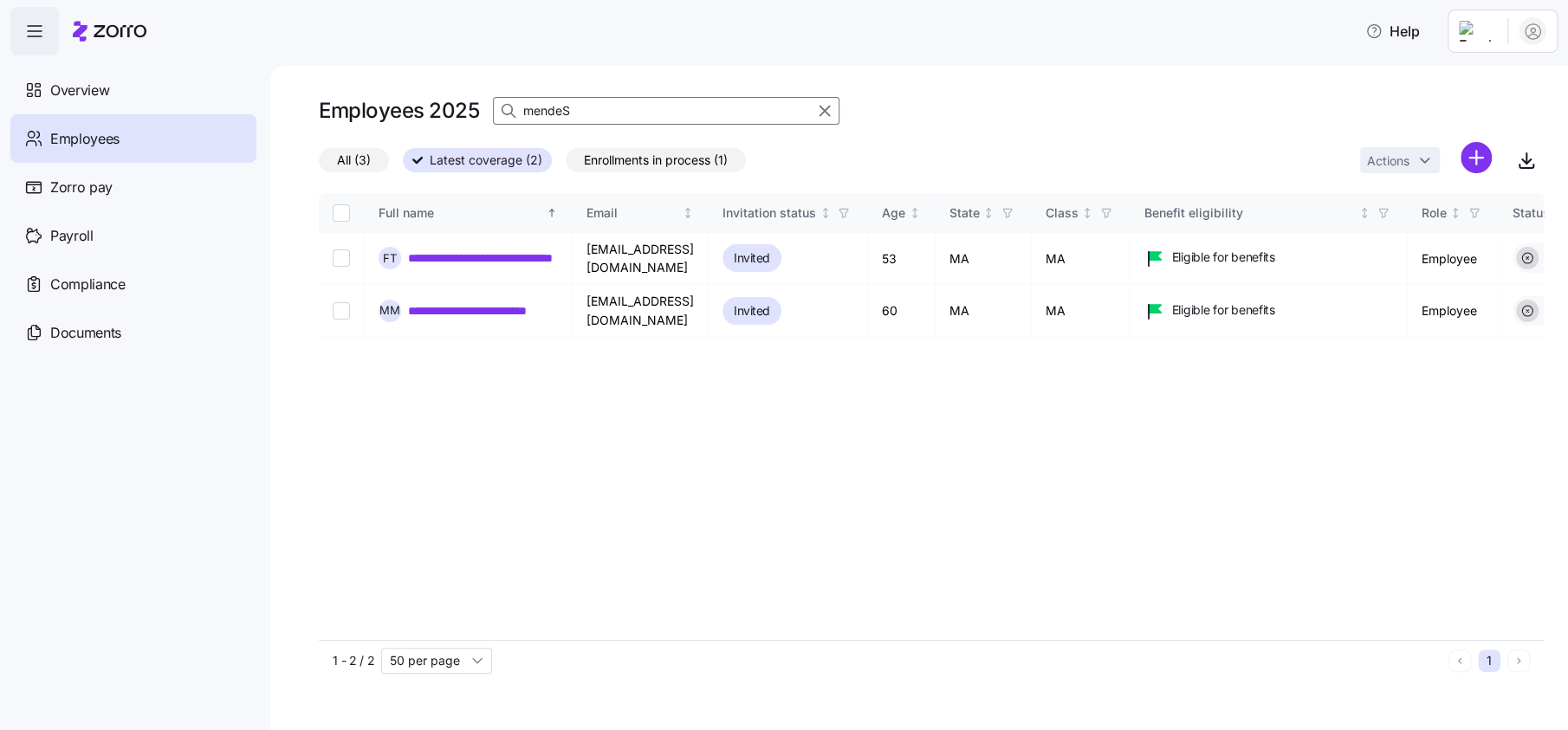
type input "mendeS"
click at [359, 156] on span "All (3)" at bounding box center [354, 160] width 33 height 23
click at [318, 164] on input "All (3)" at bounding box center [318, 164] width 0 height 0
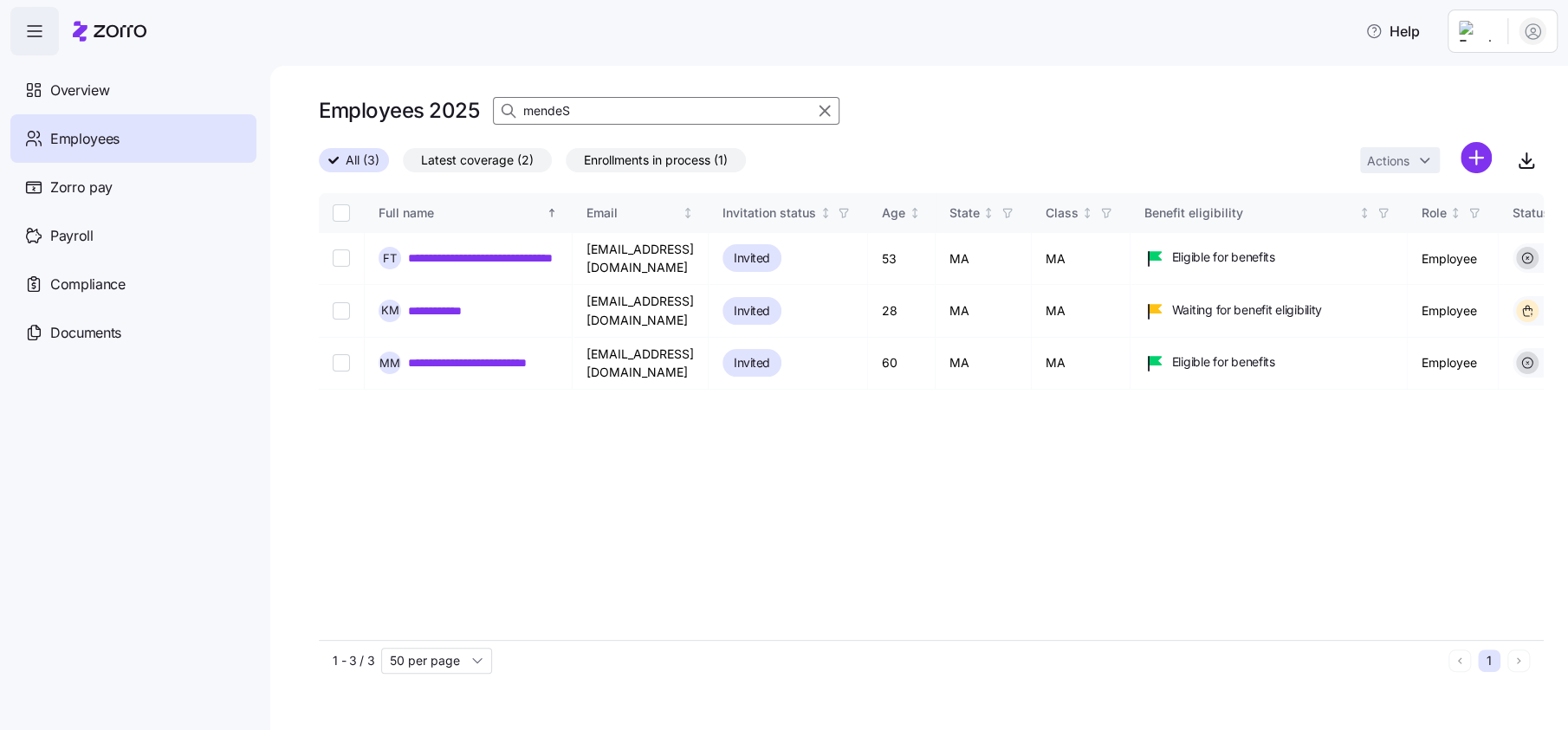
drag, startPoint x: 827, startPoint y: 104, endPoint x: 1564, endPoint y: 143, distance: 738.0
click at [828, 104] on icon "button" at bounding box center [825, 111] width 19 height 21
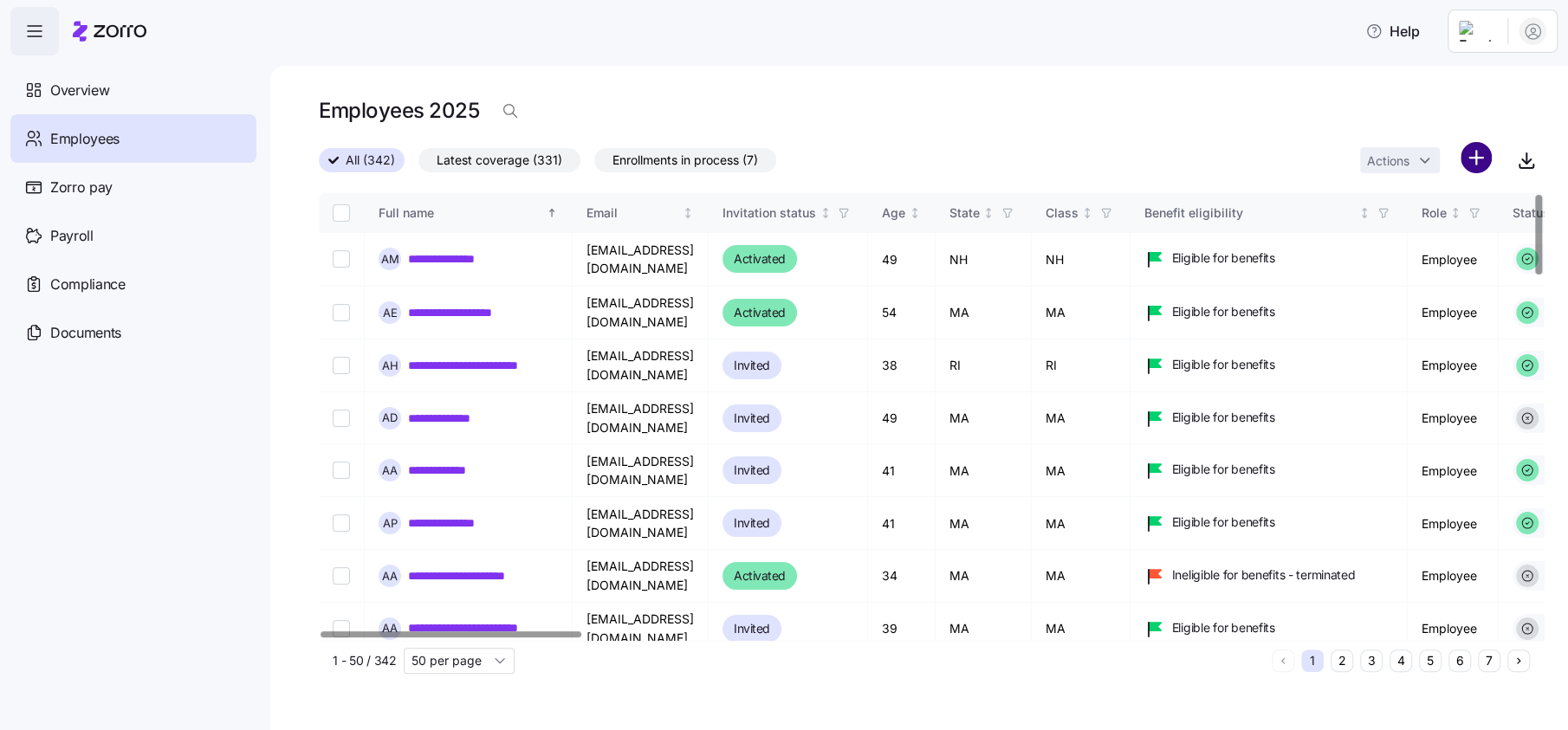
click at [1472, 154] on html "**********" at bounding box center [784, 360] width 1568 height 719
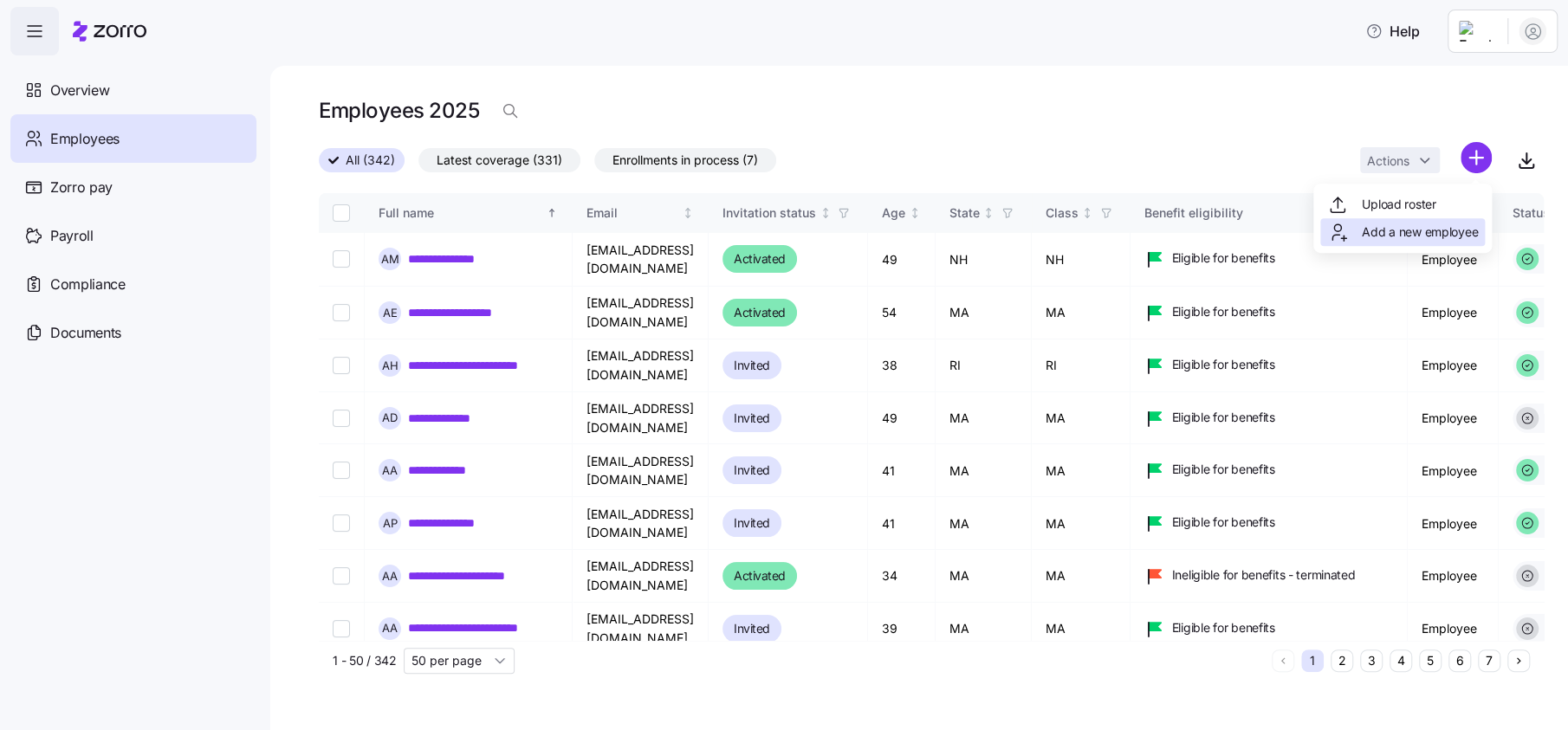
click at [1403, 230] on span "Add a new employee" at bounding box center [1419, 232] width 116 height 18
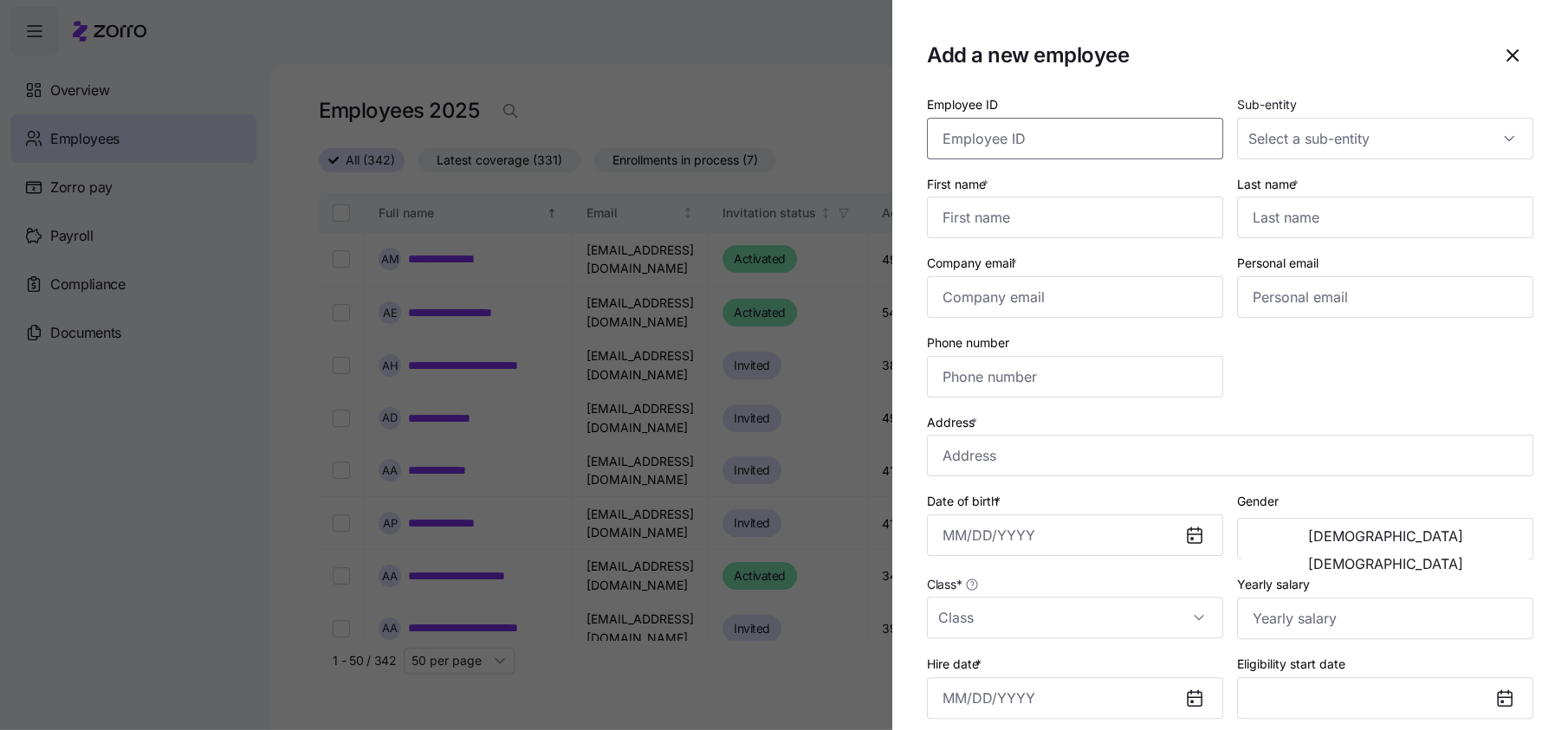
click at [1017, 135] on input "Employee ID" at bounding box center [1075, 138] width 296 height 41
type input "0065"
type input "K"
type input "[PERSON_NAME]"
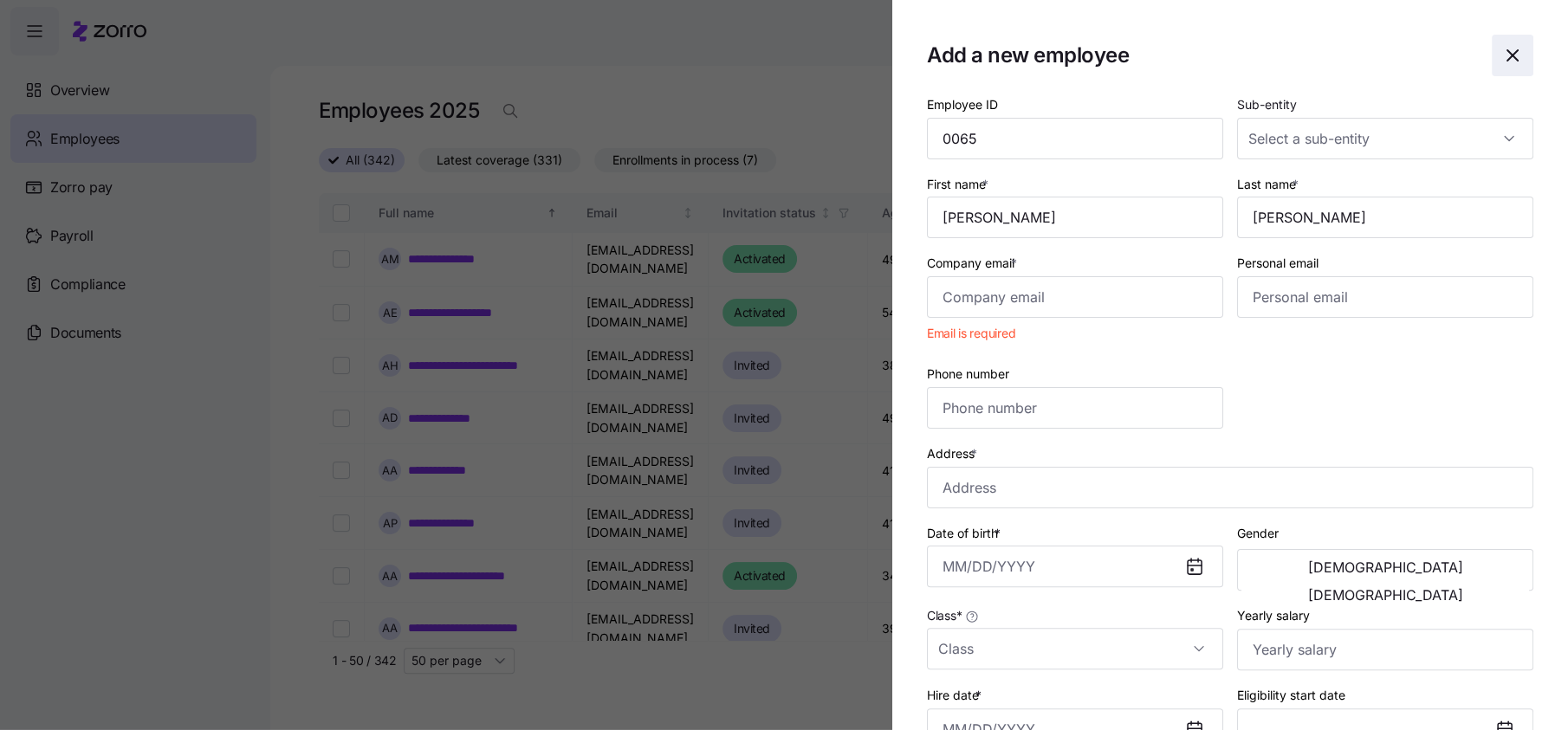
click at [1507, 53] on icon "button" at bounding box center [1513, 55] width 11 height 11
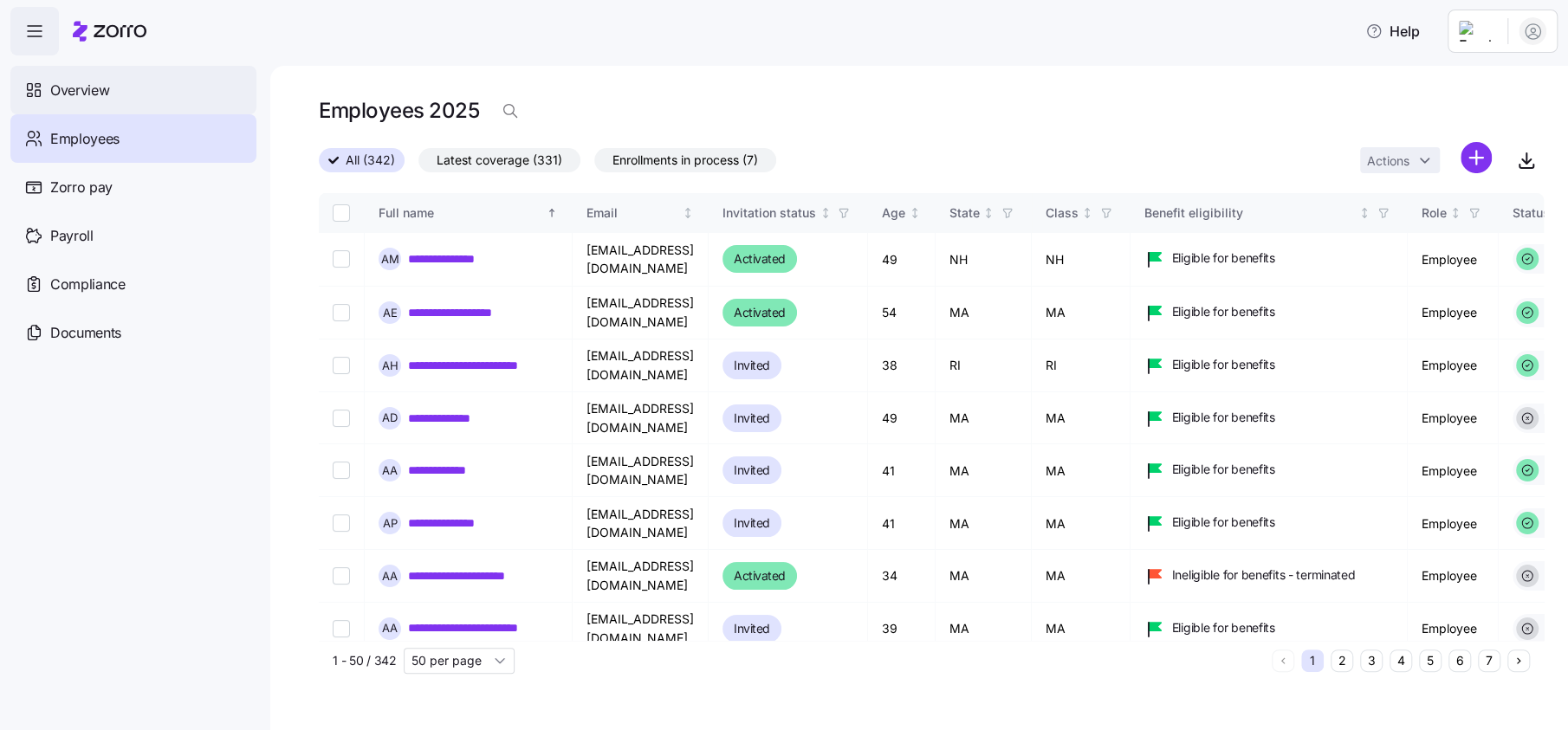
click at [86, 88] on span "Overview" at bounding box center [79, 91] width 59 height 22
